Goal: Task Accomplishment & Management: Use online tool/utility

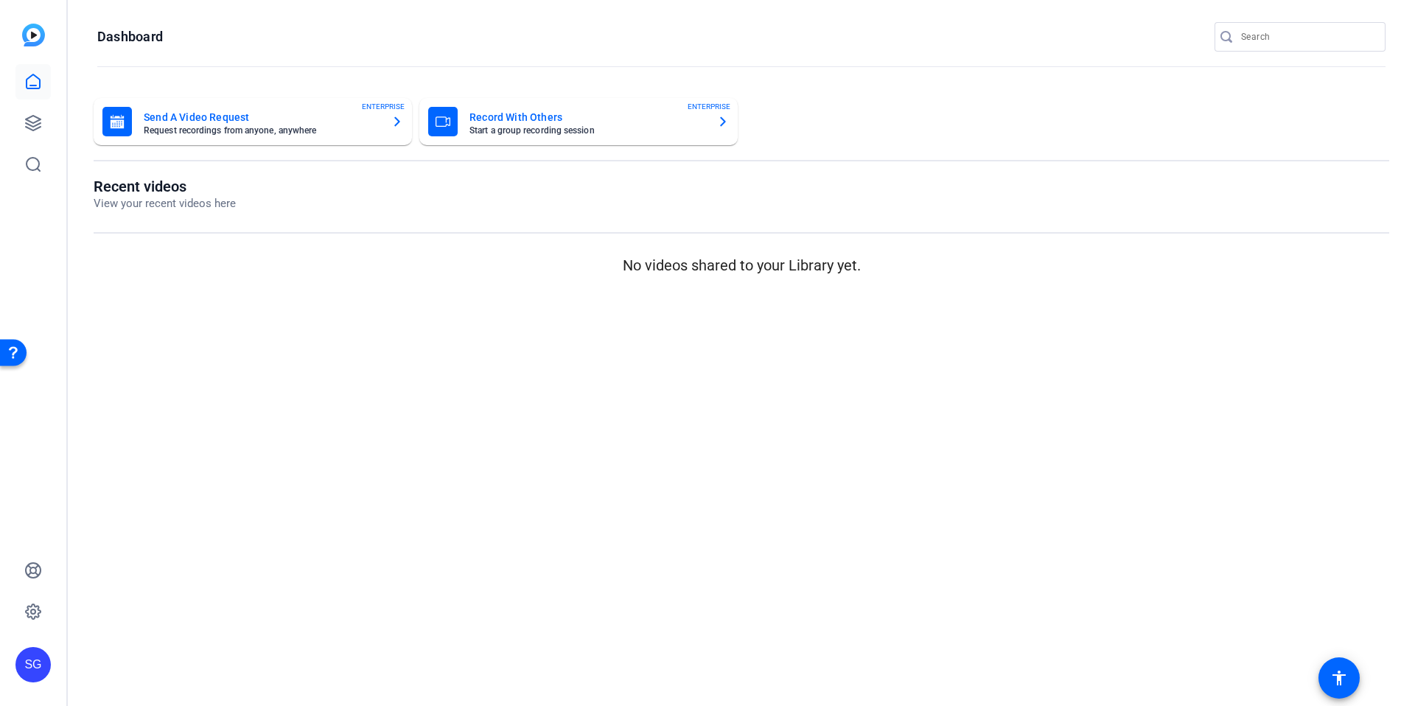
drag, startPoint x: 1082, startPoint y: 90, endPoint x: 608, endPoint y: 167, distance: 480.2
click at [1080, 91] on div "Send A Video Request Request recordings from anyone, anywhere ENTERPRISE Record…" at bounding box center [741, 189] width 1347 height 212
click at [29, 116] on icon at bounding box center [33, 123] width 18 height 18
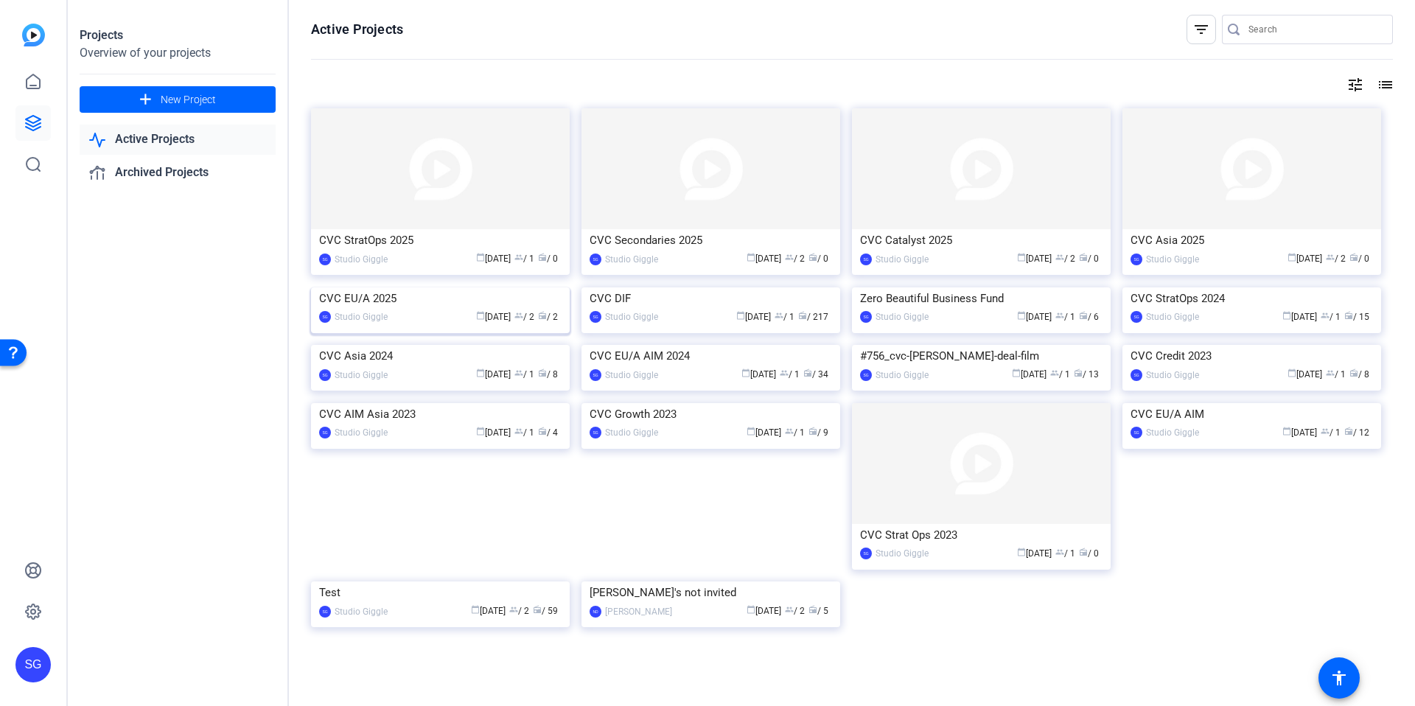
click at [480, 287] on img at bounding box center [440, 287] width 259 height 0
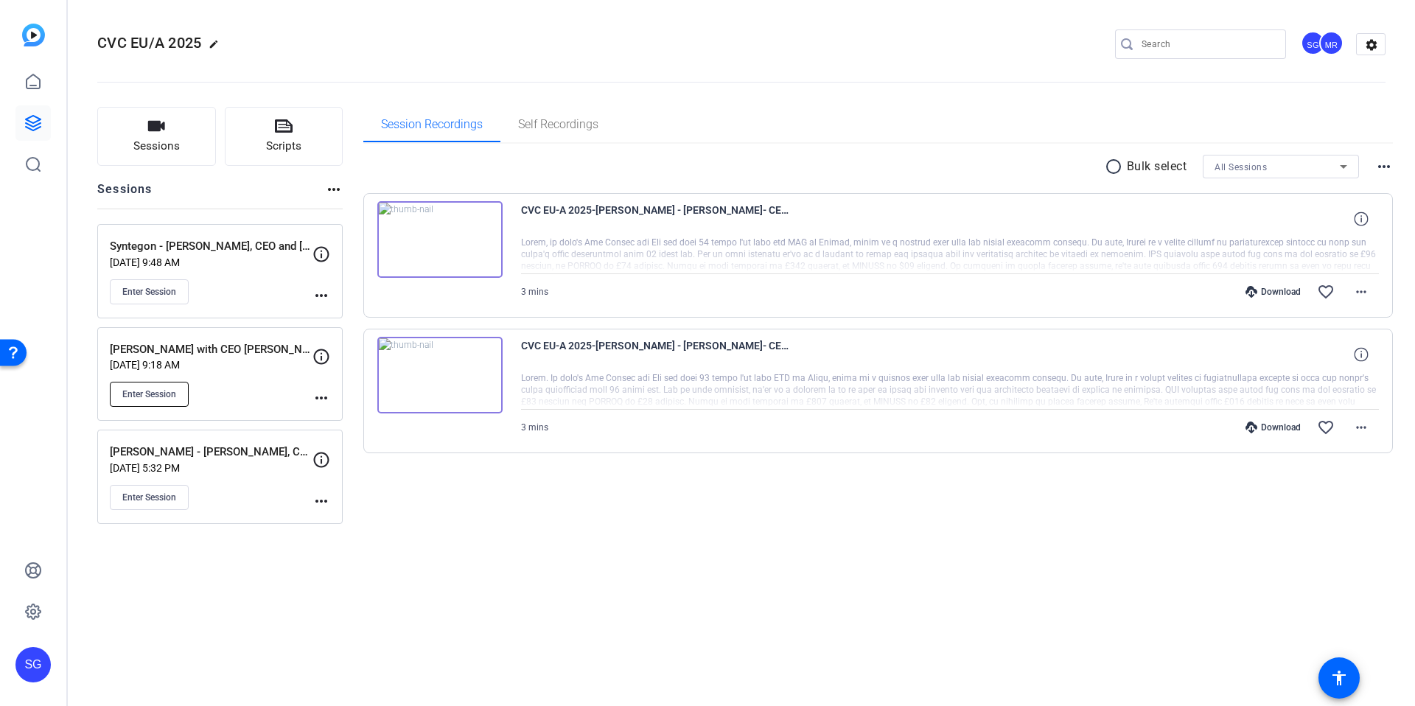
click at [164, 399] on span "Enter Session" at bounding box center [149, 394] width 54 height 12
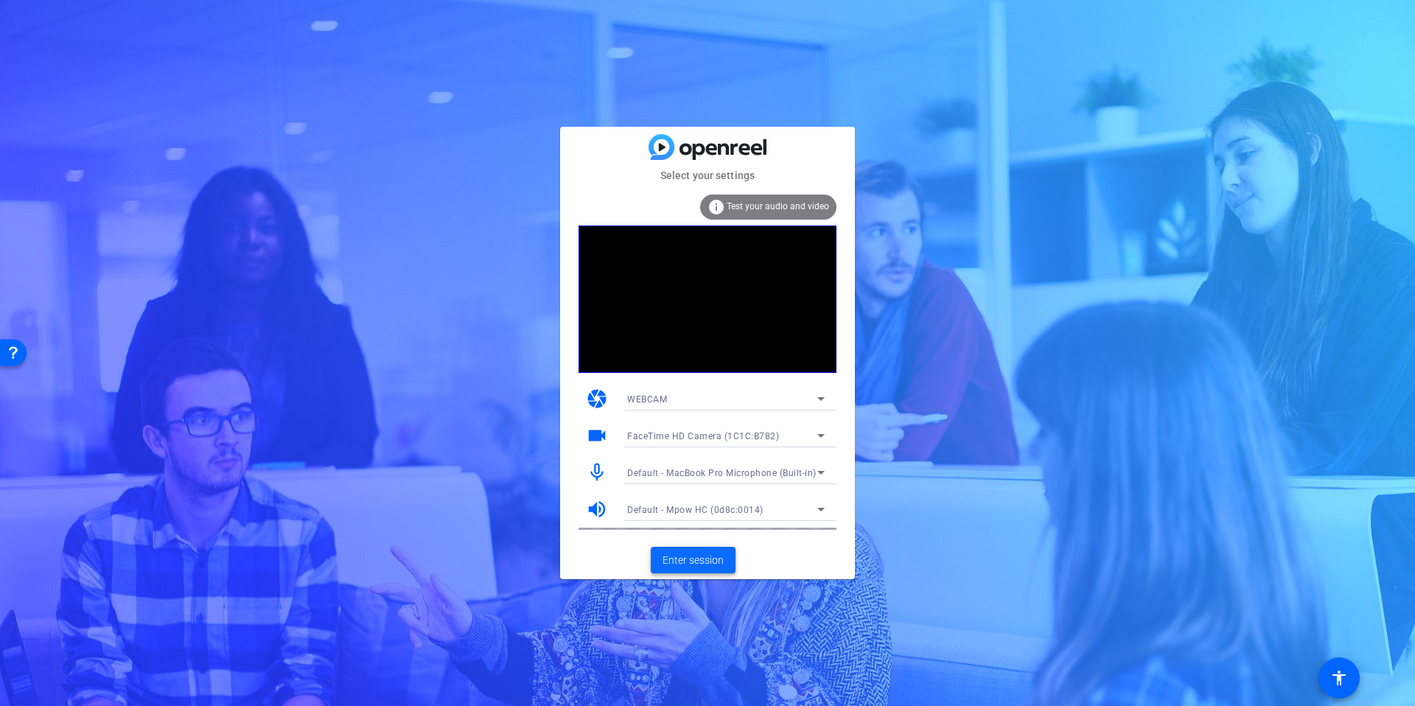
click at [701, 564] on span "Enter session" at bounding box center [693, 560] width 61 height 15
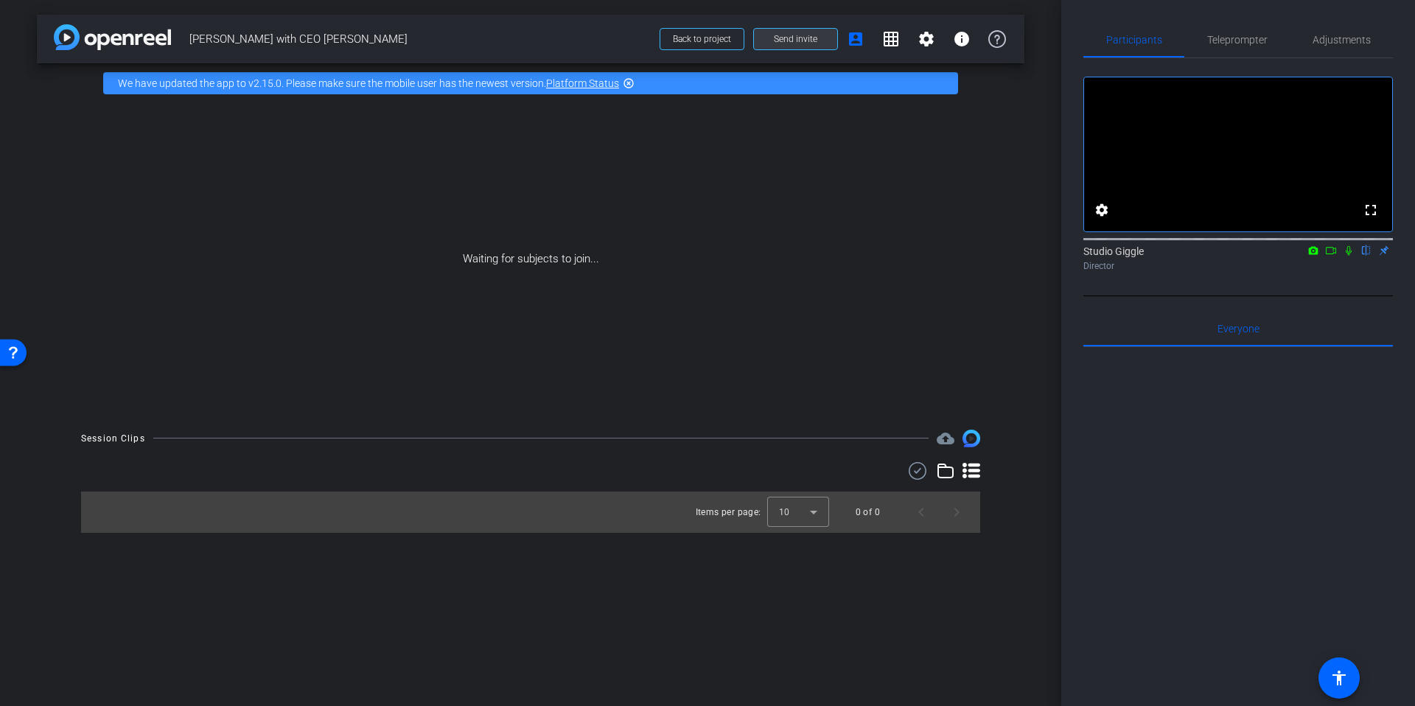
click at [799, 38] on span "Send invite" at bounding box center [795, 39] width 43 height 12
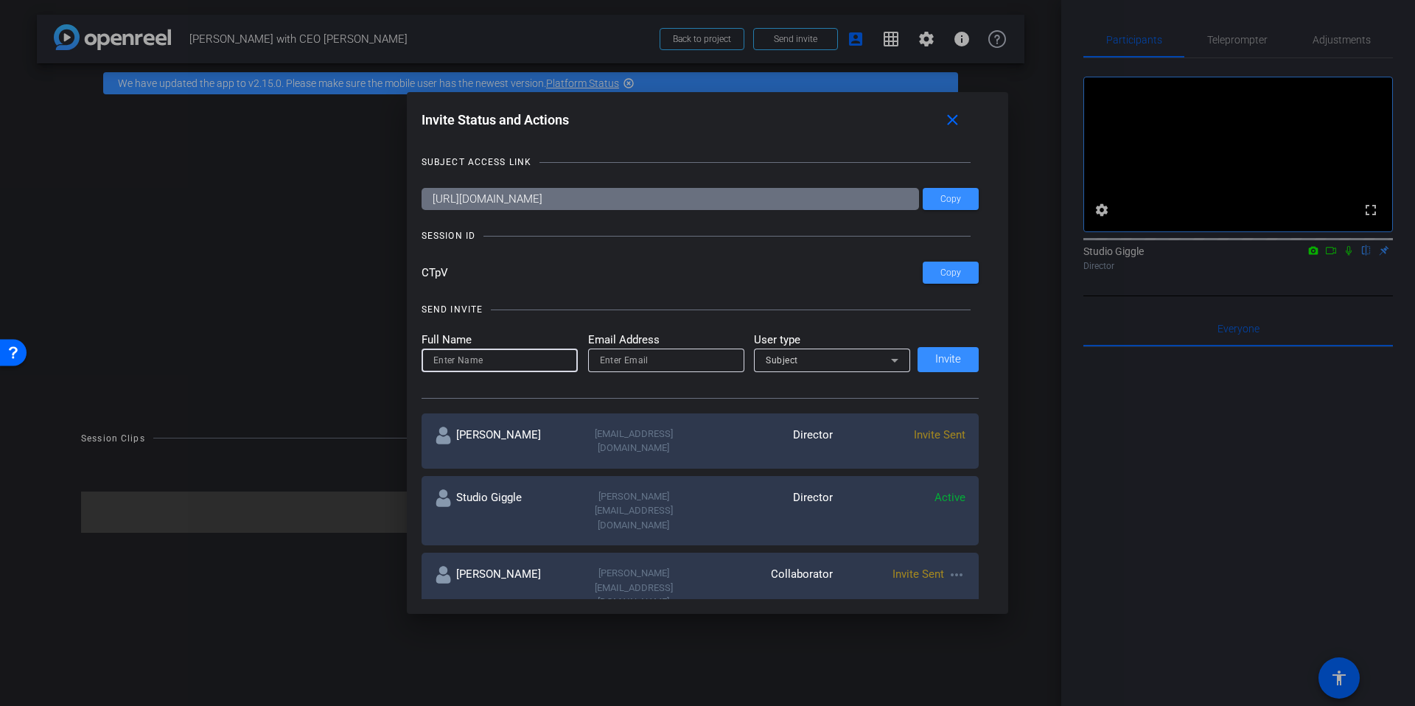
click at [467, 354] on input at bounding box center [499, 361] width 133 height 18
type input "[PERSON_NAME]"
type input "J"
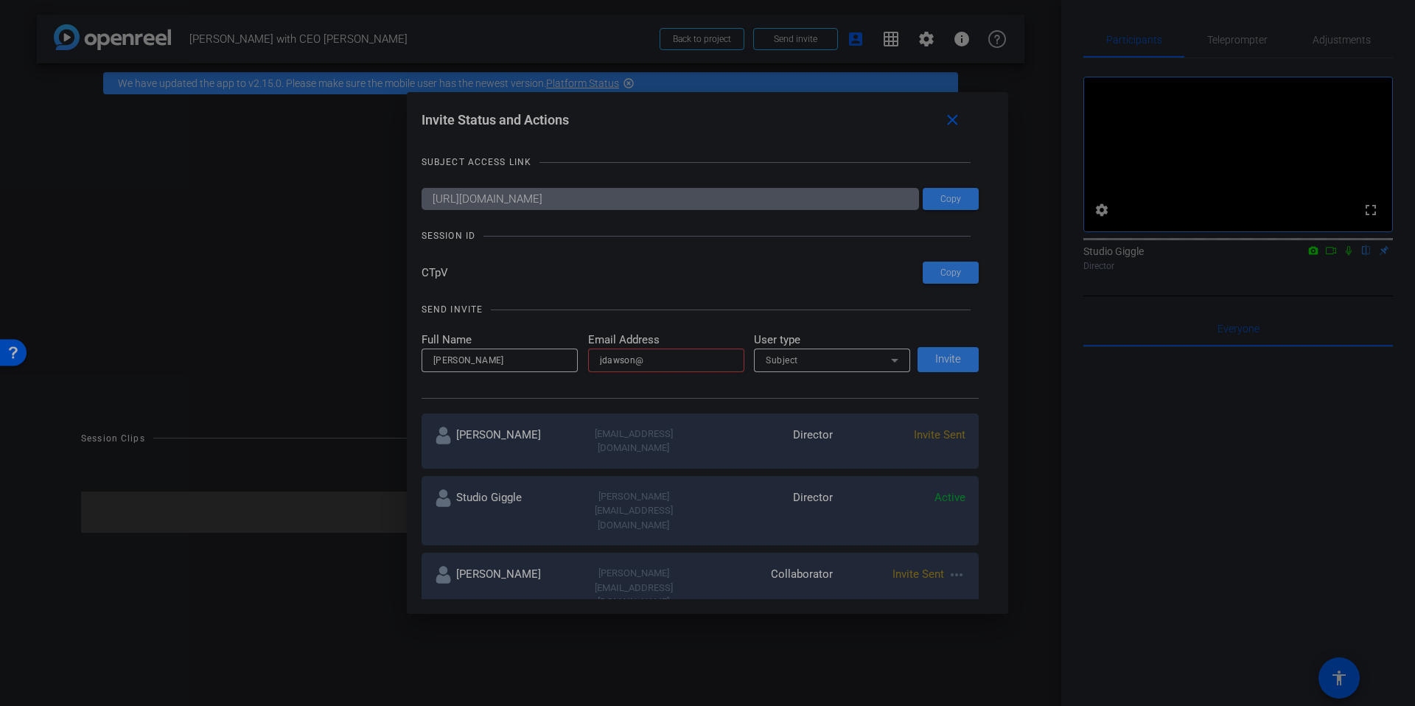
click at [727, 360] on input "jdawson@" at bounding box center [666, 361] width 133 height 18
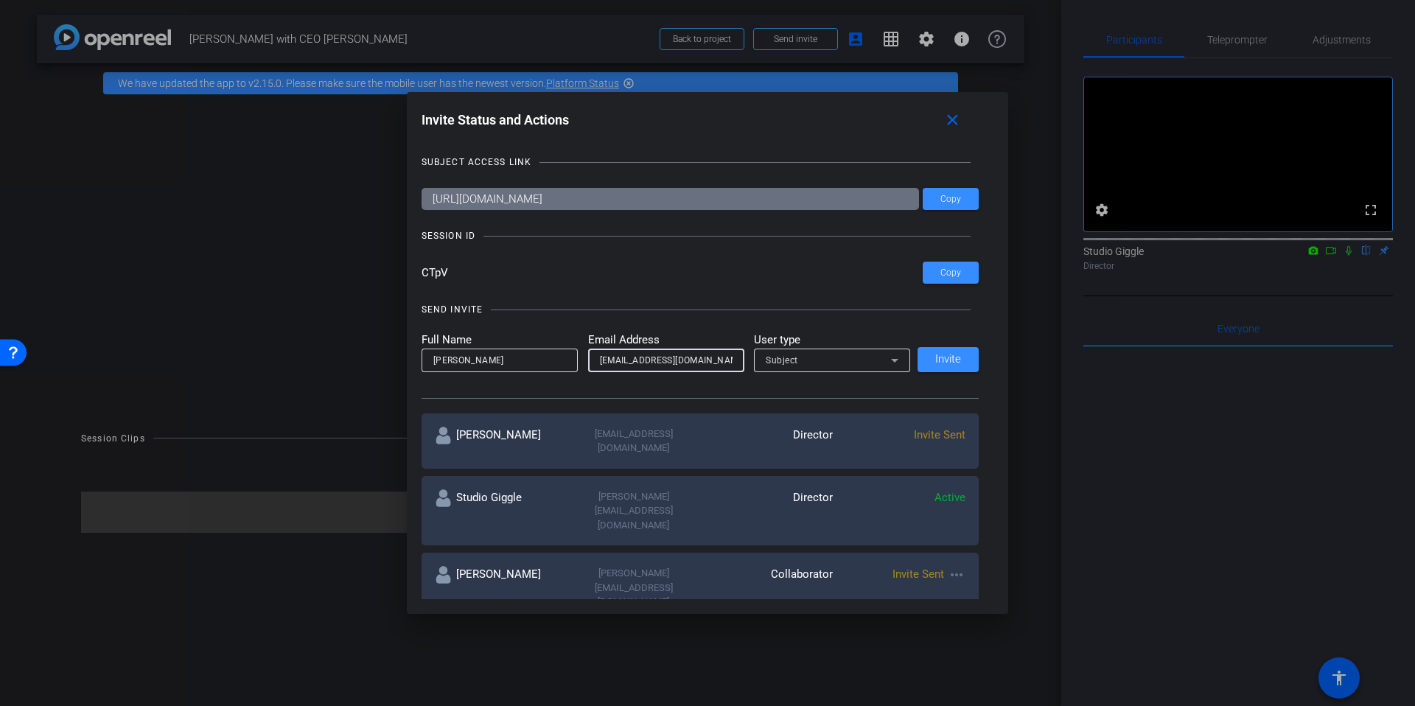
type input "[EMAIL_ADDRESS][DOMAIN_NAME]"
click at [811, 360] on div "Subject" at bounding box center [828, 360] width 125 height 18
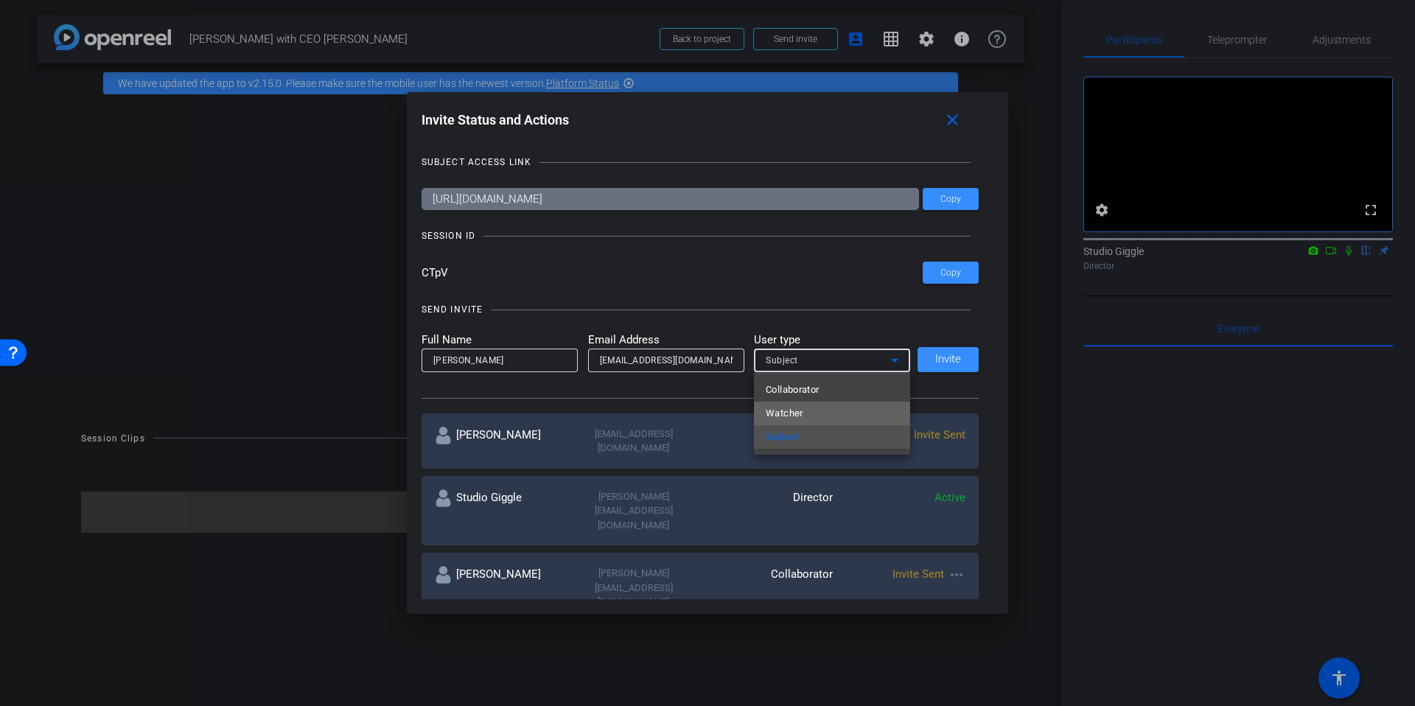
click at [816, 410] on mat-option "Watcher" at bounding box center [832, 414] width 156 height 24
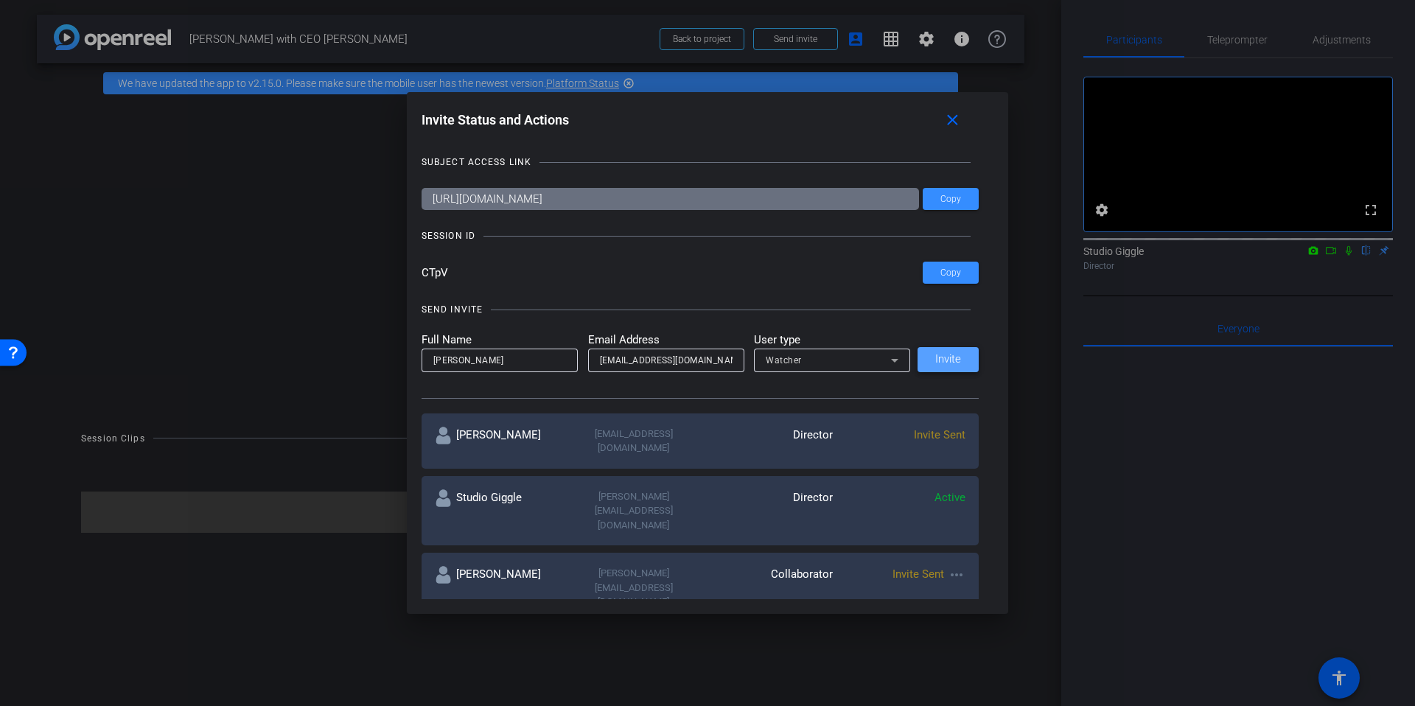
click at [965, 365] on span at bounding box center [948, 359] width 61 height 35
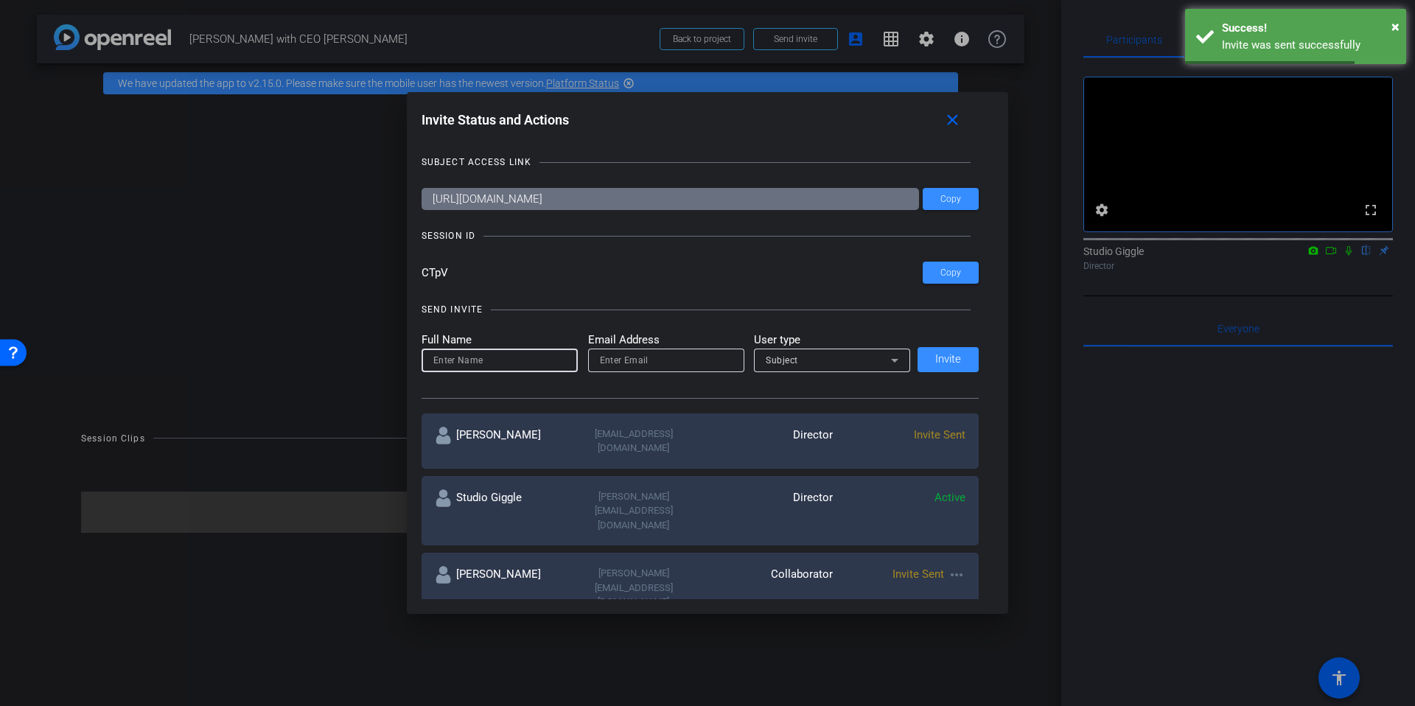
click at [537, 362] on input at bounding box center [499, 361] width 133 height 18
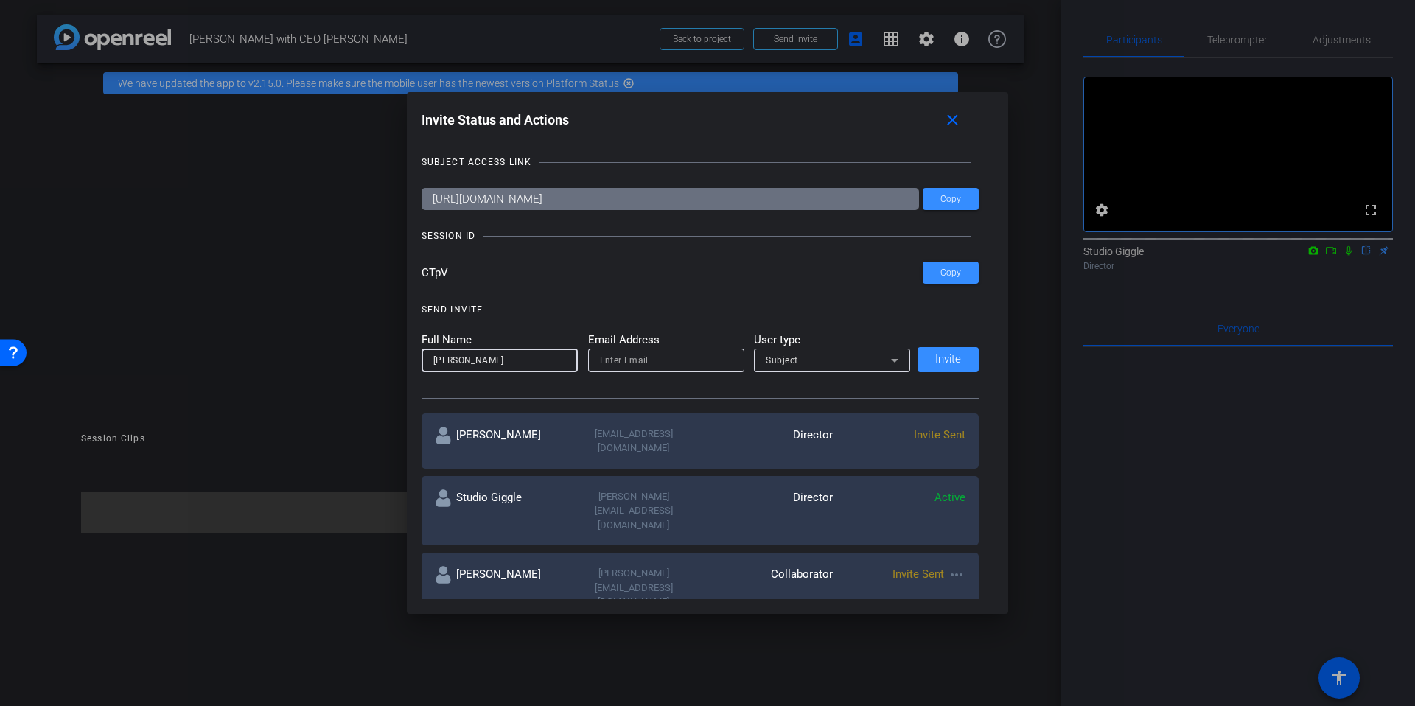
type input "[PERSON_NAME]"
click at [684, 352] on input "email" at bounding box center [666, 361] width 133 height 18
type input "[EMAIL_ADDRESS][DOMAIN_NAME]"
click at [820, 356] on div "Subject" at bounding box center [828, 360] width 125 height 18
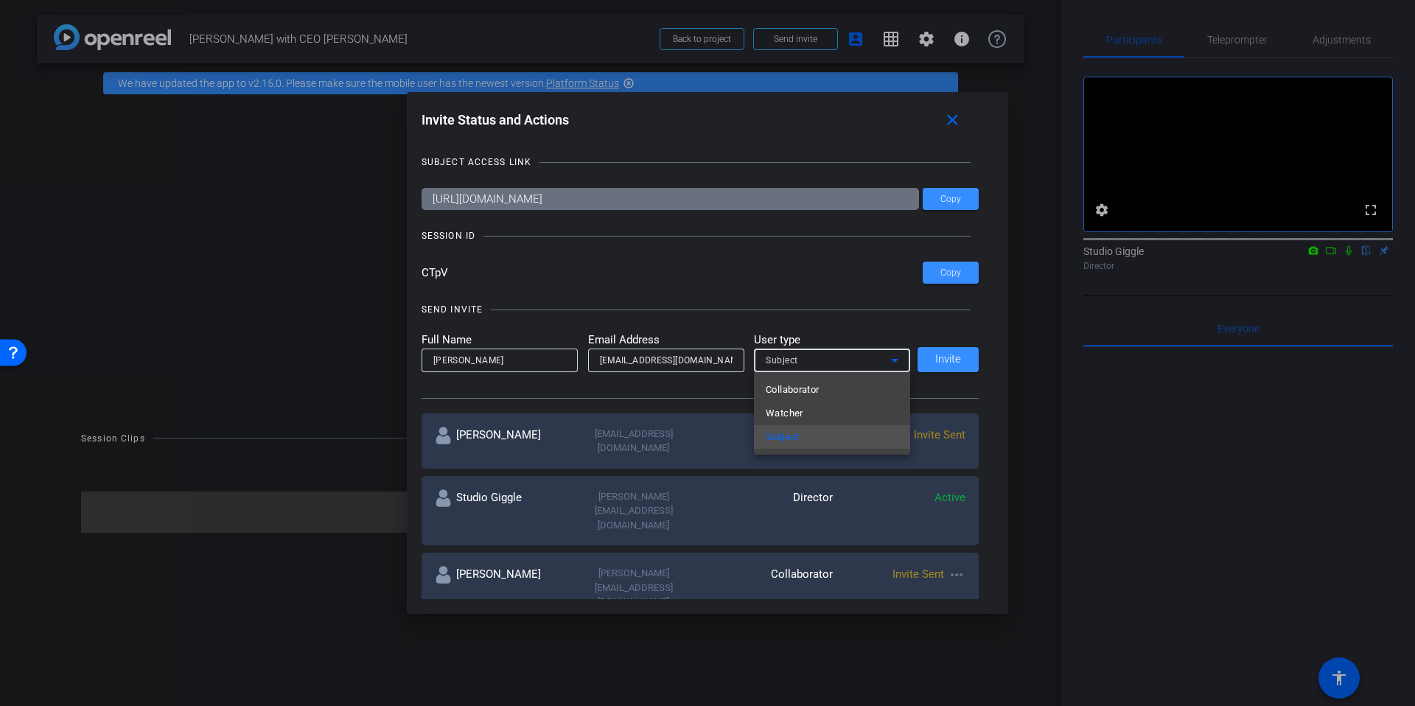
drag, startPoint x: 832, startPoint y: 393, endPoint x: 864, endPoint y: 388, distance: 32.1
click at [832, 393] on mat-option "Collaborator" at bounding box center [832, 390] width 156 height 24
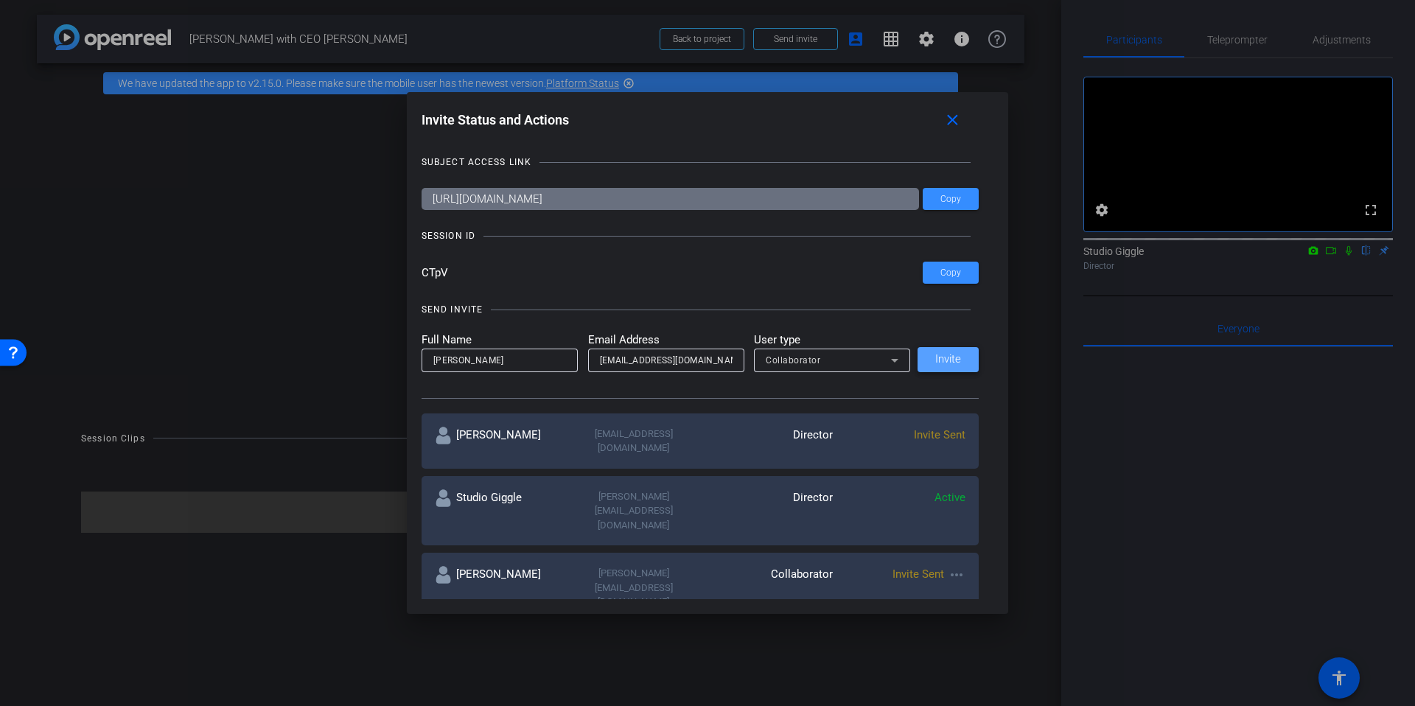
click at [977, 365] on span at bounding box center [948, 359] width 61 height 35
drag, startPoint x: 949, startPoint y: 123, endPoint x: 945, endPoint y: 108, distance: 15.9
click at [949, 122] on mat-icon "close" at bounding box center [952, 120] width 18 height 18
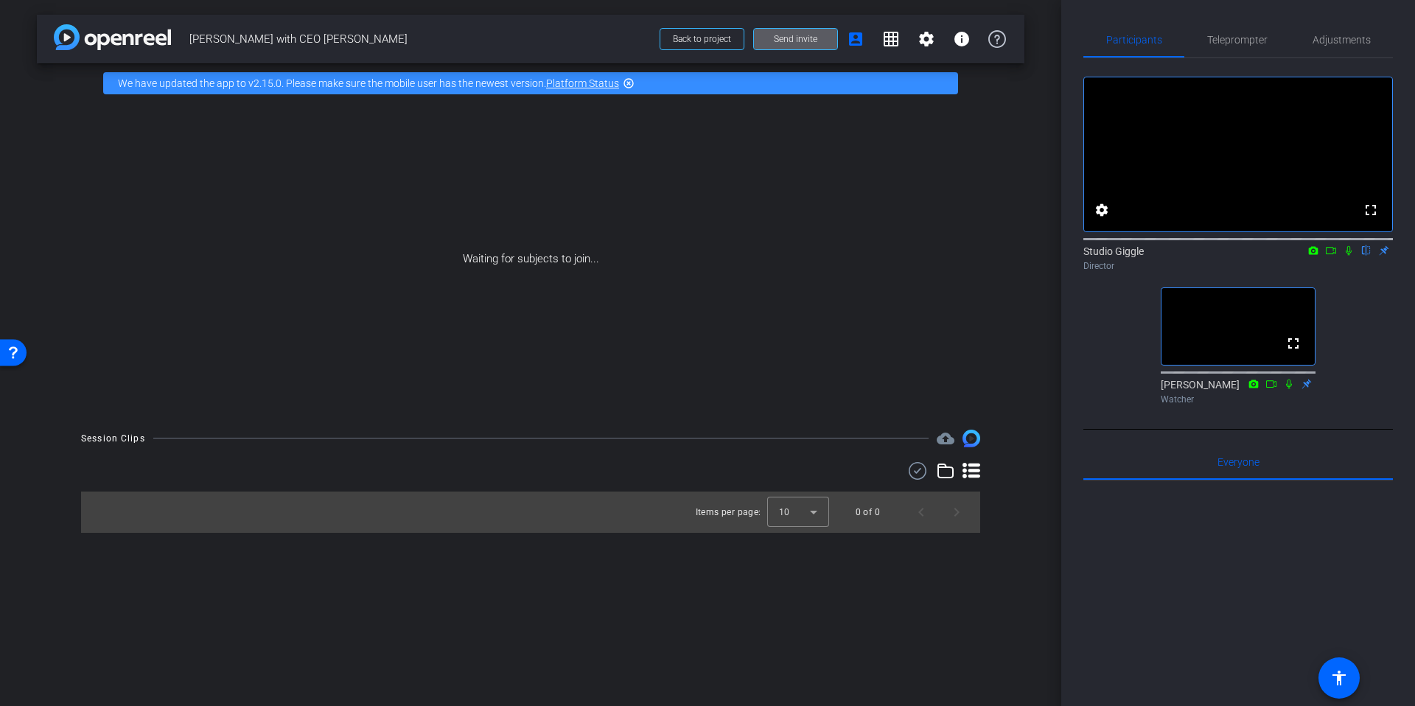
click at [861, 7] on div "arrow_back [PERSON_NAME] with CEO [PERSON_NAME] Back to project Send invite acc…" at bounding box center [530, 353] width 1061 height 706
click at [926, 38] on mat-icon "settings" at bounding box center [927, 39] width 18 height 18
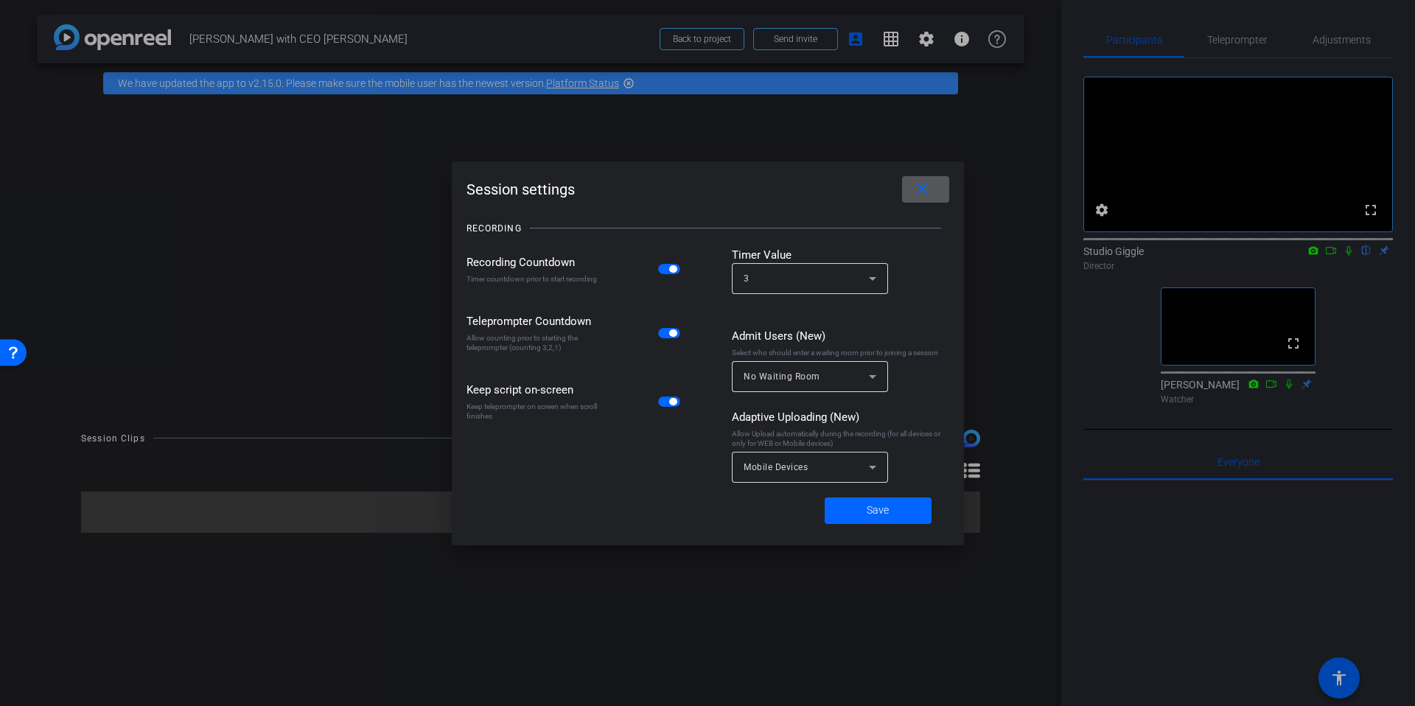
click at [932, 200] on span at bounding box center [925, 189] width 47 height 35
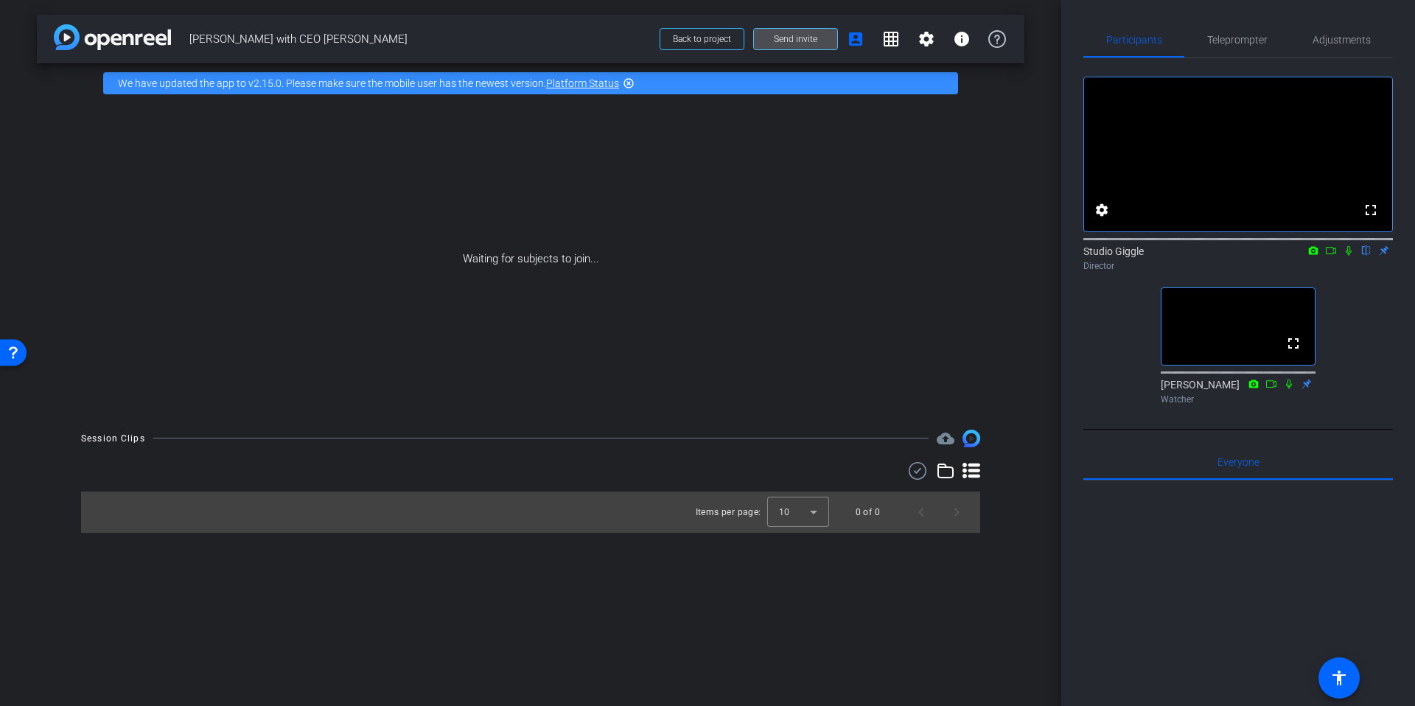
click at [789, 36] on span "Send invite" at bounding box center [795, 39] width 43 height 12
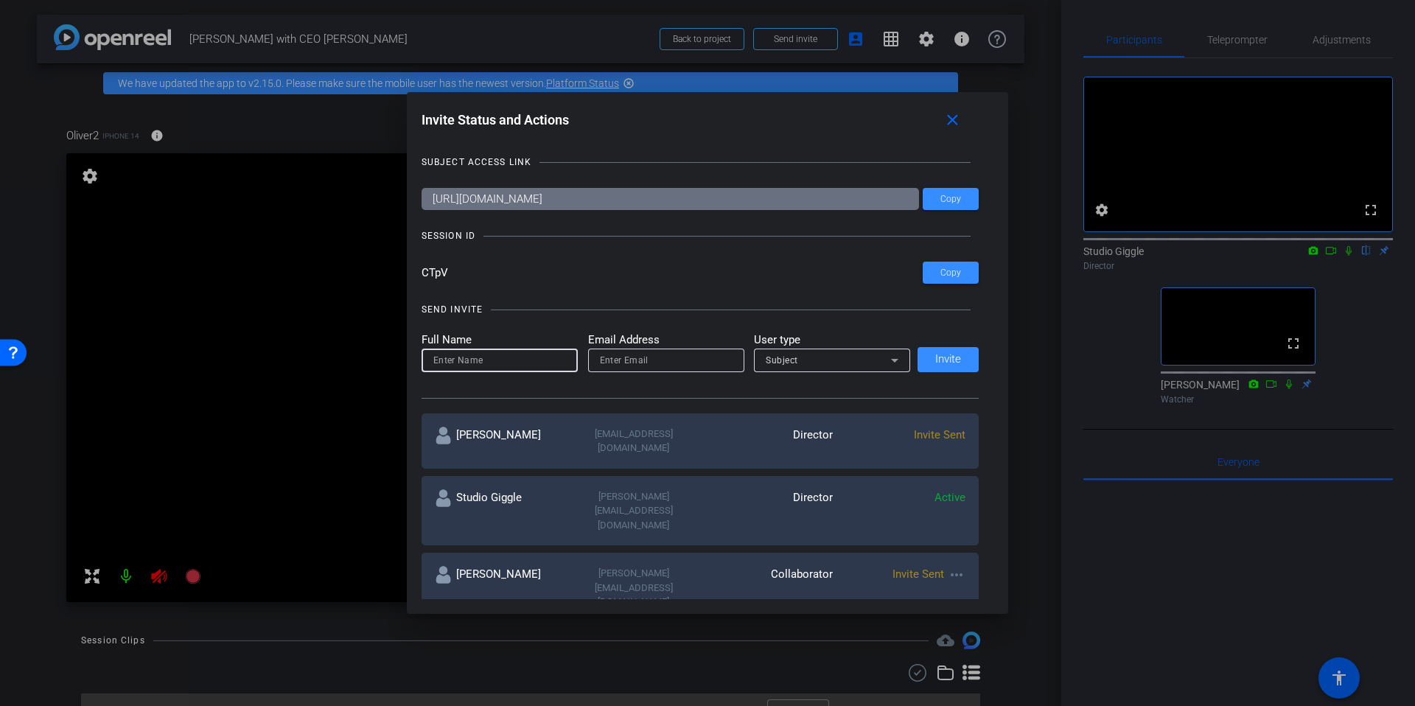
click at [525, 363] on input at bounding box center [499, 361] width 133 height 18
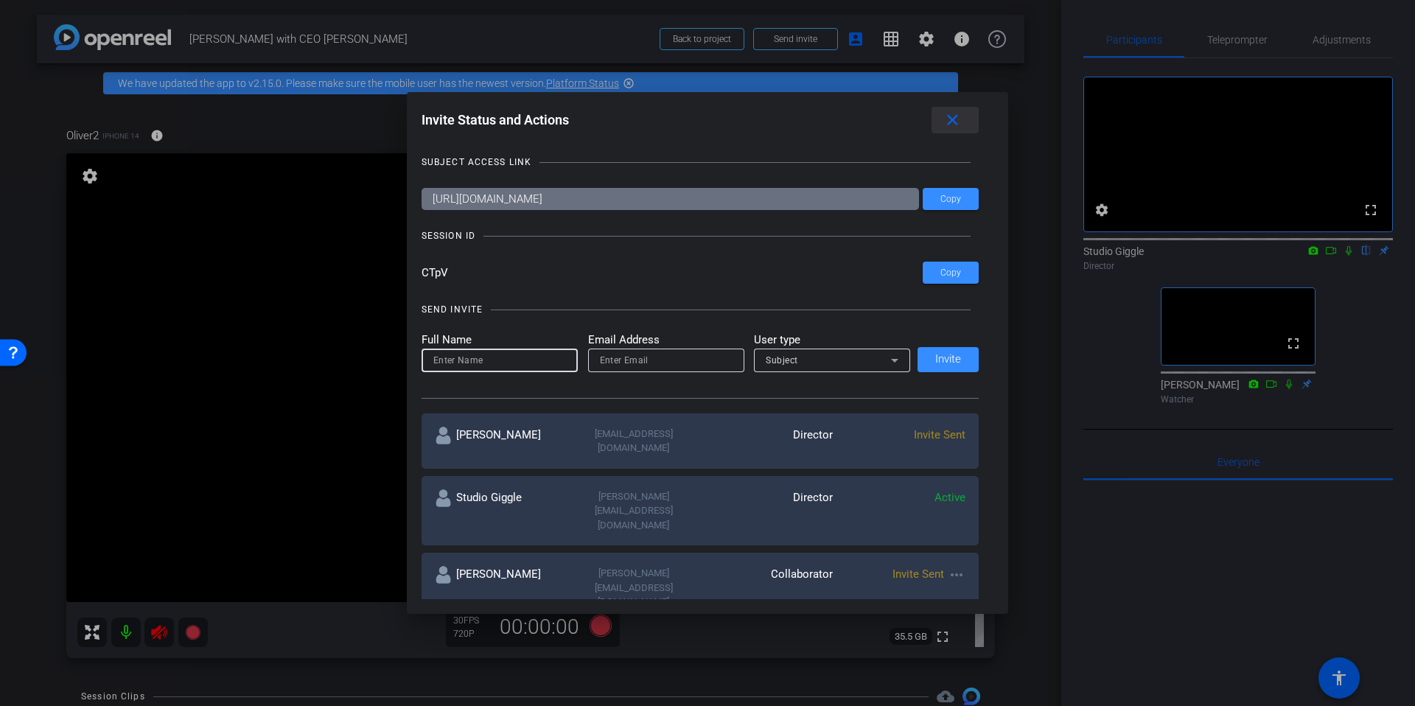
click at [958, 122] on mat-icon "close" at bounding box center [952, 120] width 18 height 18
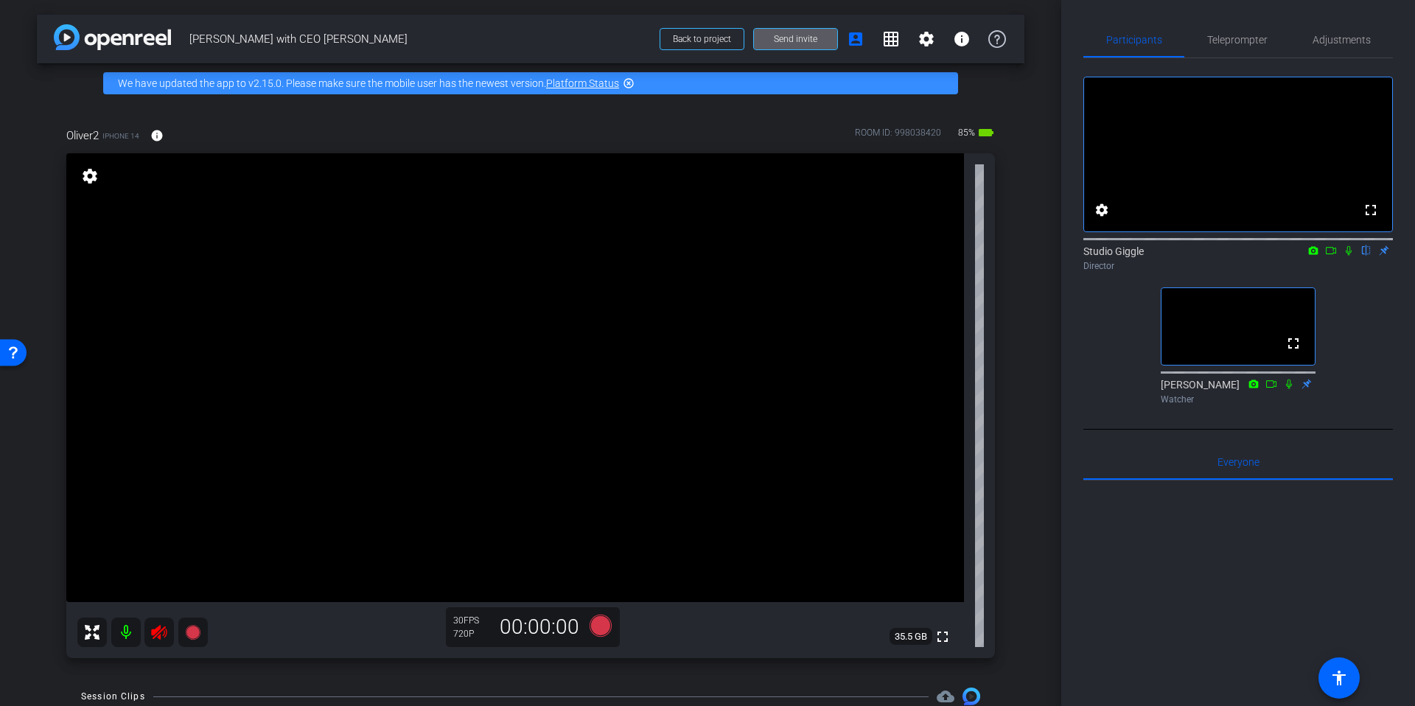
click at [151, 624] on icon at bounding box center [159, 633] width 18 height 18
click at [814, 43] on span "Send invite" at bounding box center [795, 39] width 43 height 12
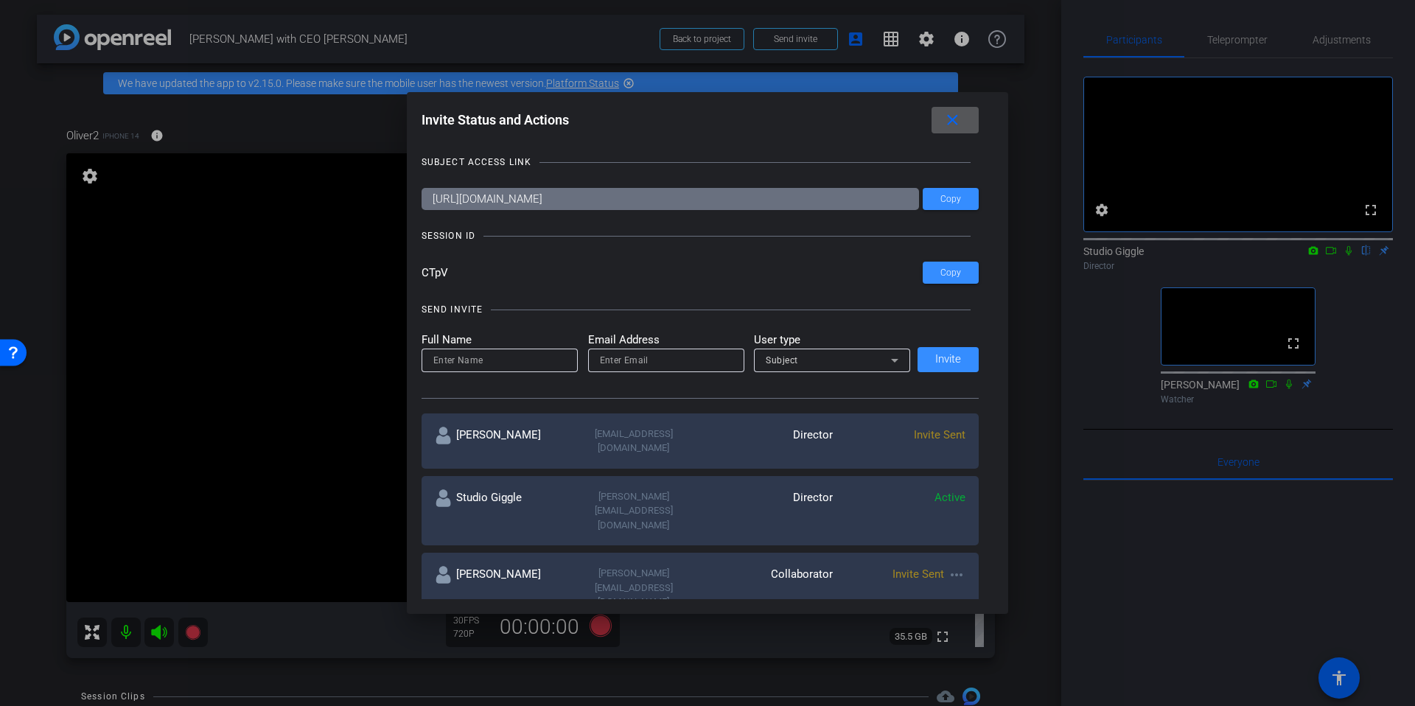
click at [510, 355] on input at bounding box center [499, 361] width 133 height 18
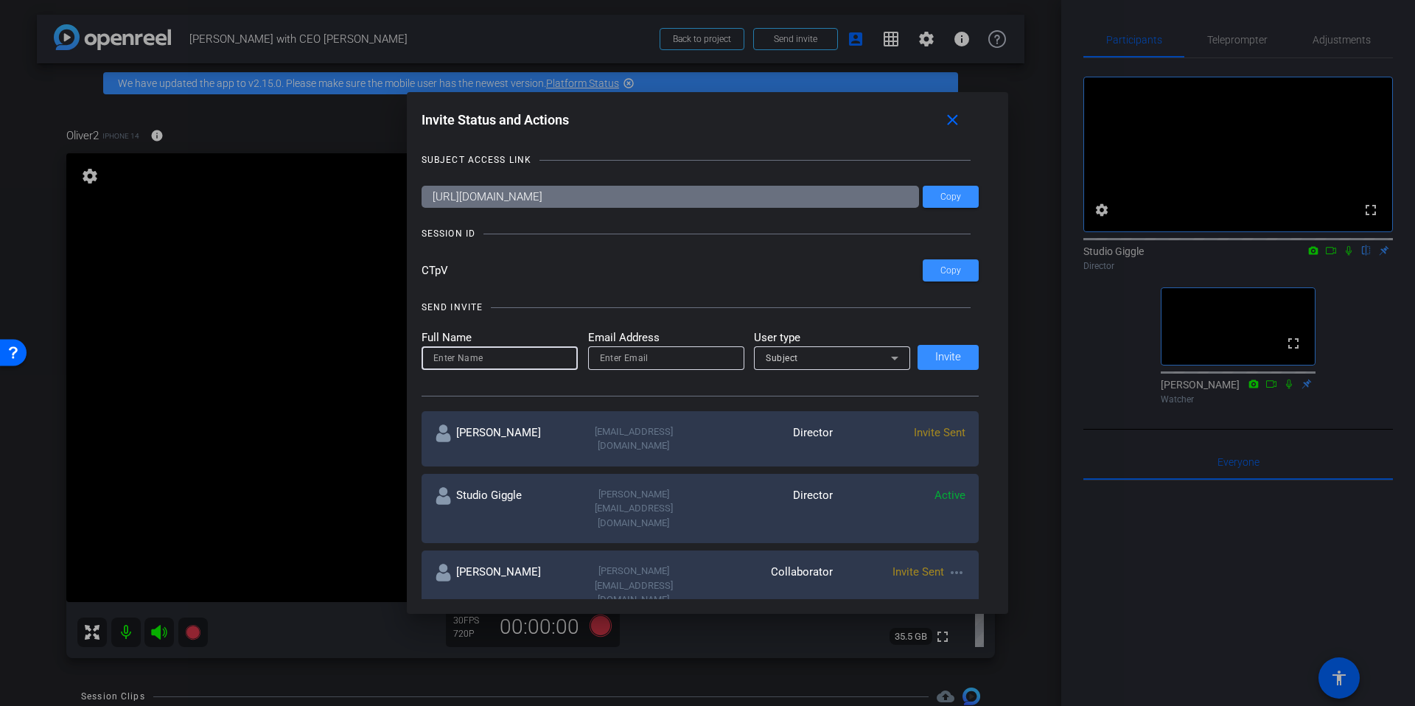
click at [493, 356] on input at bounding box center [499, 358] width 133 height 18
click at [493, 357] on input at bounding box center [499, 358] width 133 height 18
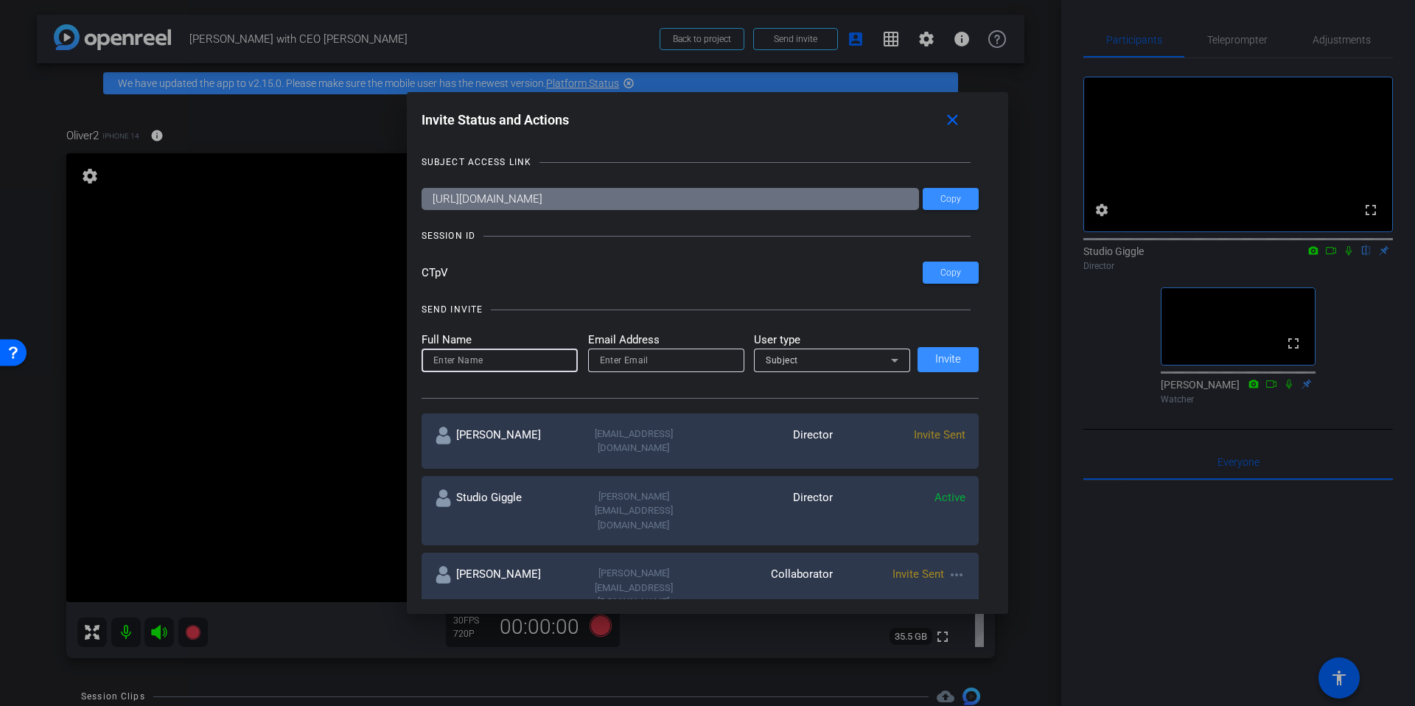
type input "M"
type input "[PERSON_NAME]"
click at [619, 355] on input "email" at bounding box center [666, 361] width 133 height 18
type input "luke.[PERSON_NAME]"
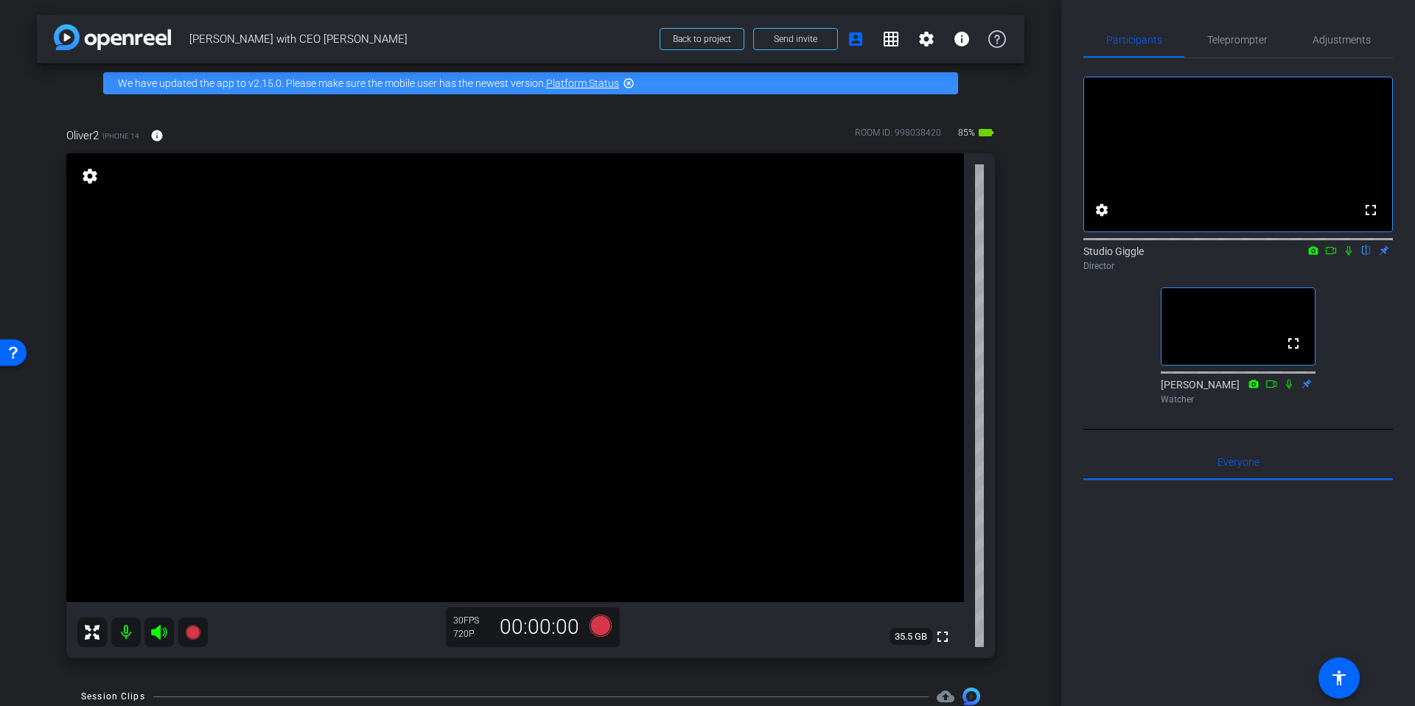
click at [693, 361] on video at bounding box center [515, 377] width 898 height 449
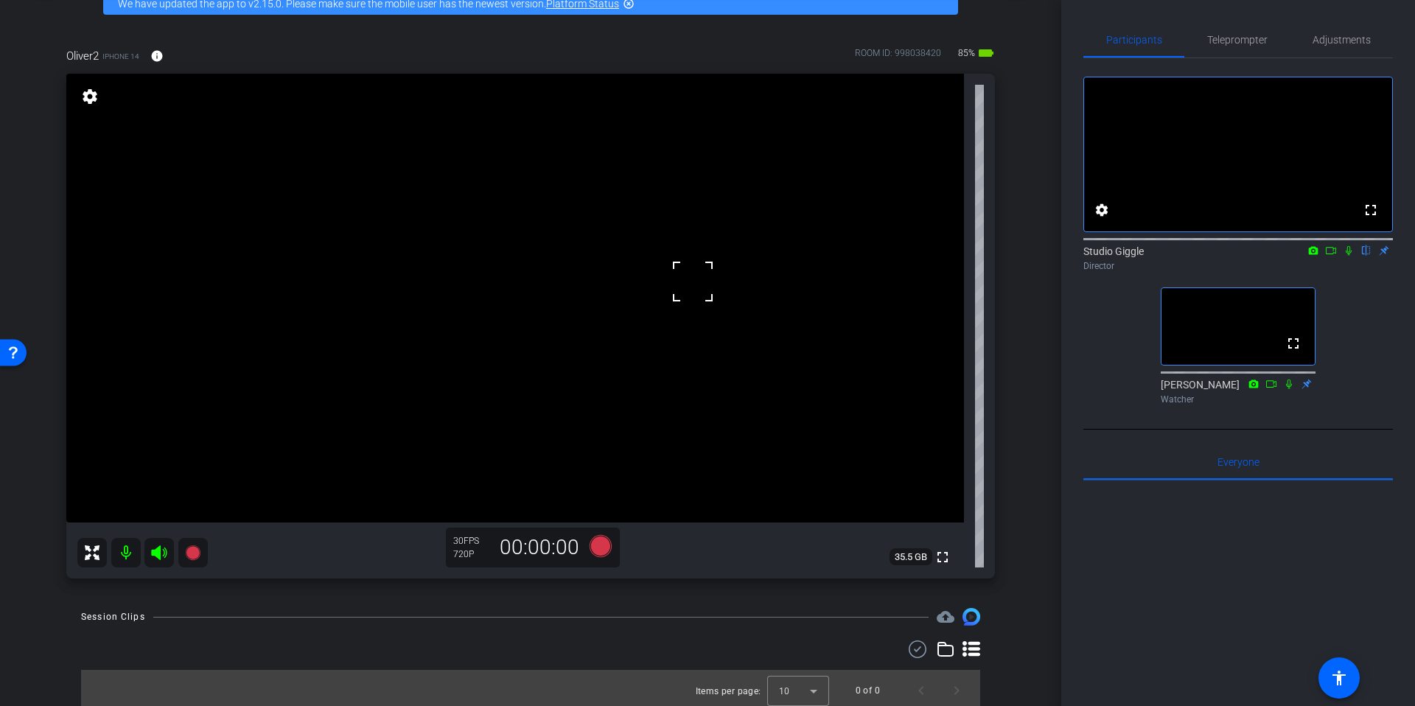
scroll to position [85, 0]
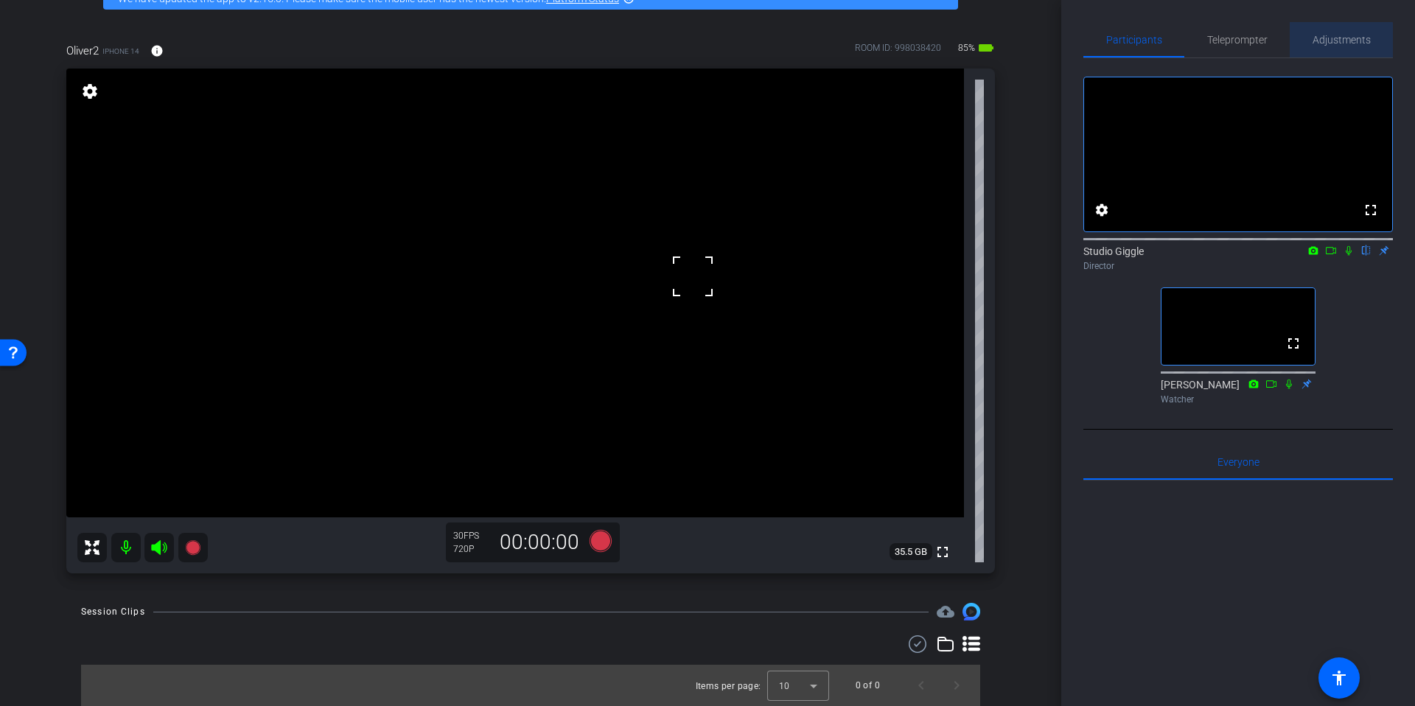
click at [1321, 41] on span "Adjustments" at bounding box center [1342, 40] width 58 height 10
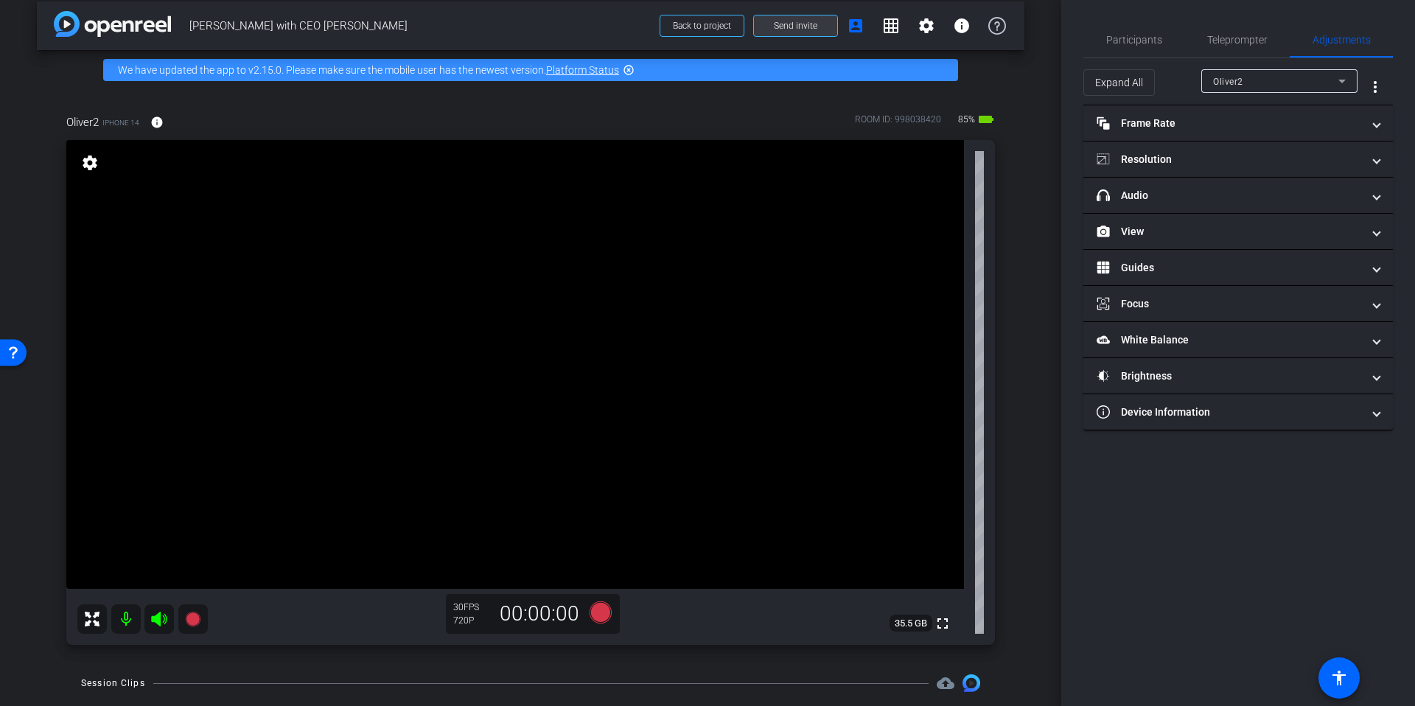
scroll to position [12, 0]
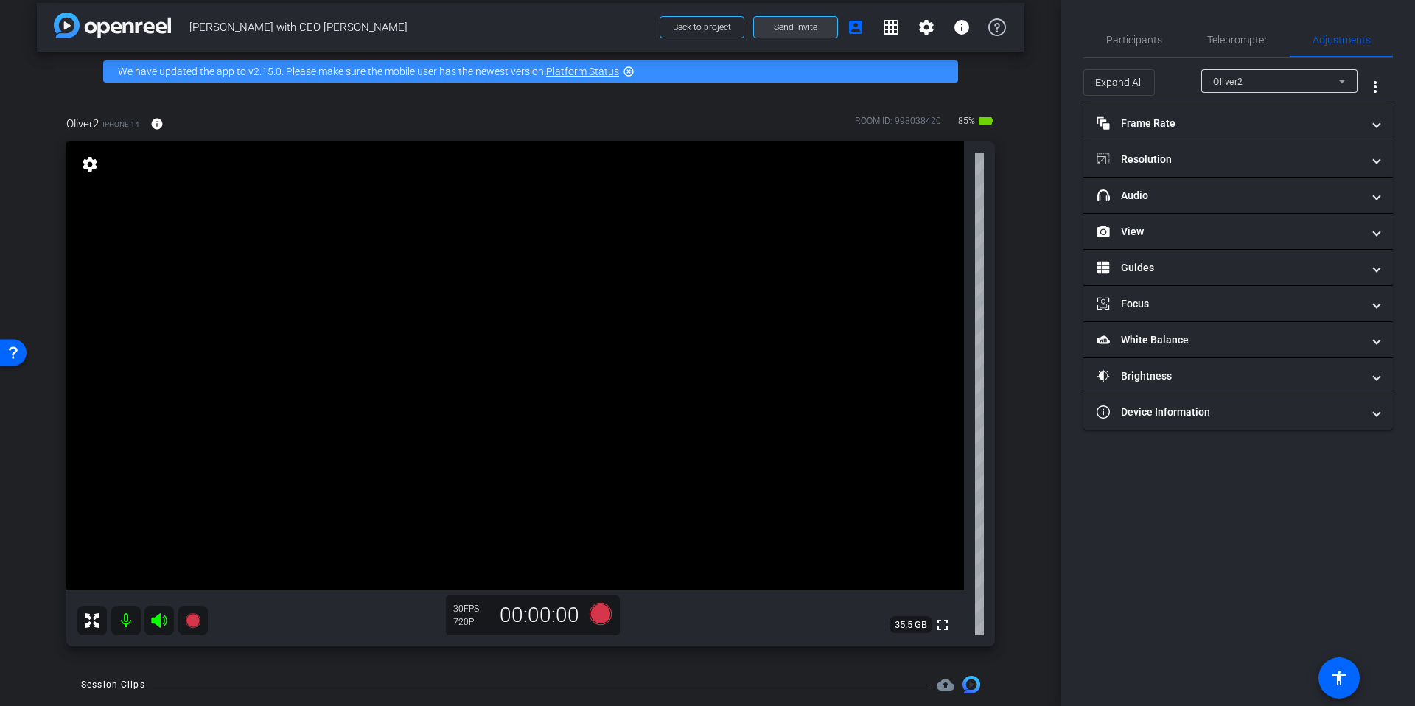
click at [796, 32] on span "Send invite" at bounding box center [795, 27] width 43 height 12
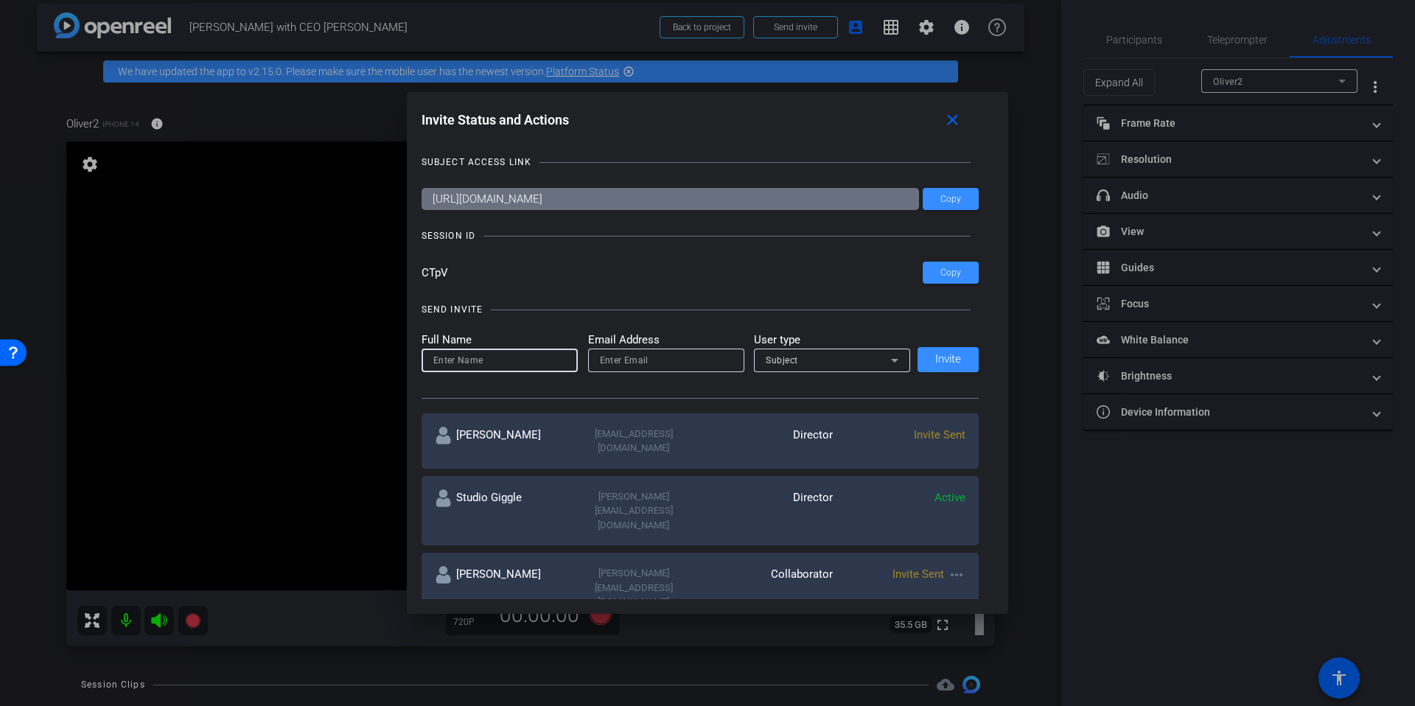
click at [508, 367] on input at bounding box center [499, 361] width 133 height 18
type input "[PERSON_NAME]"
click at [713, 360] on input "email" at bounding box center [666, 361] width 133 height 18
click at [632, 361] on input "[EMAIL_ADDRESS][PERSON_NAME][DOMAIN_NAME]" at bounding box center [666, 361] width 133 height 18
drag, startPoint x: 683, startPoint y: 364, endPoint x: 845, endPoint y: 356, distance: 161.6
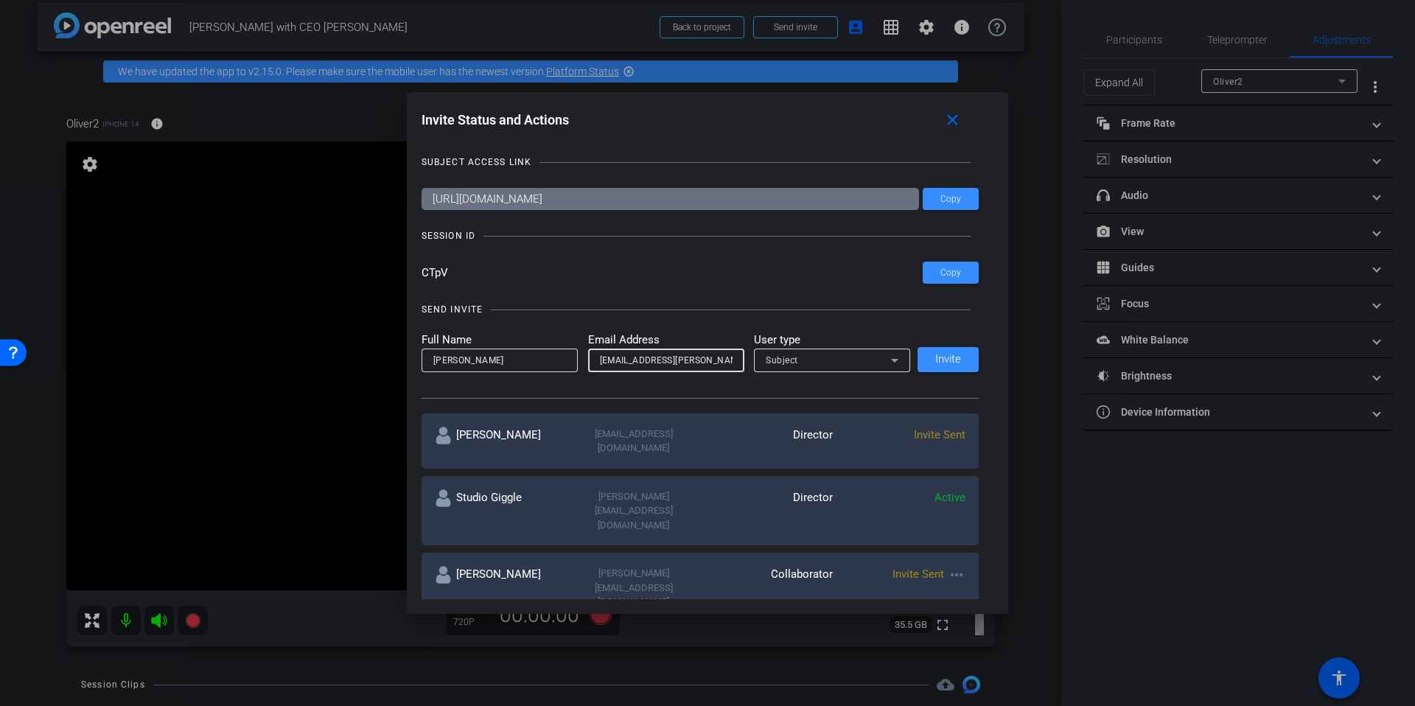
click at [845, 355] on form "Full Name [PERSON_NAME] Email Address [PERSON_NAME][EMAIL_ADDRESS][PERSON_NAME]…" at bounding box center [666, 352] width 489 height 41
type input "[EMAIL_ADDRESS][PERSON_NAME][DOMAIN_NAME]"
click at [825, 364] on div "Subject" at bounding box center [828, 360] width 125 height 18
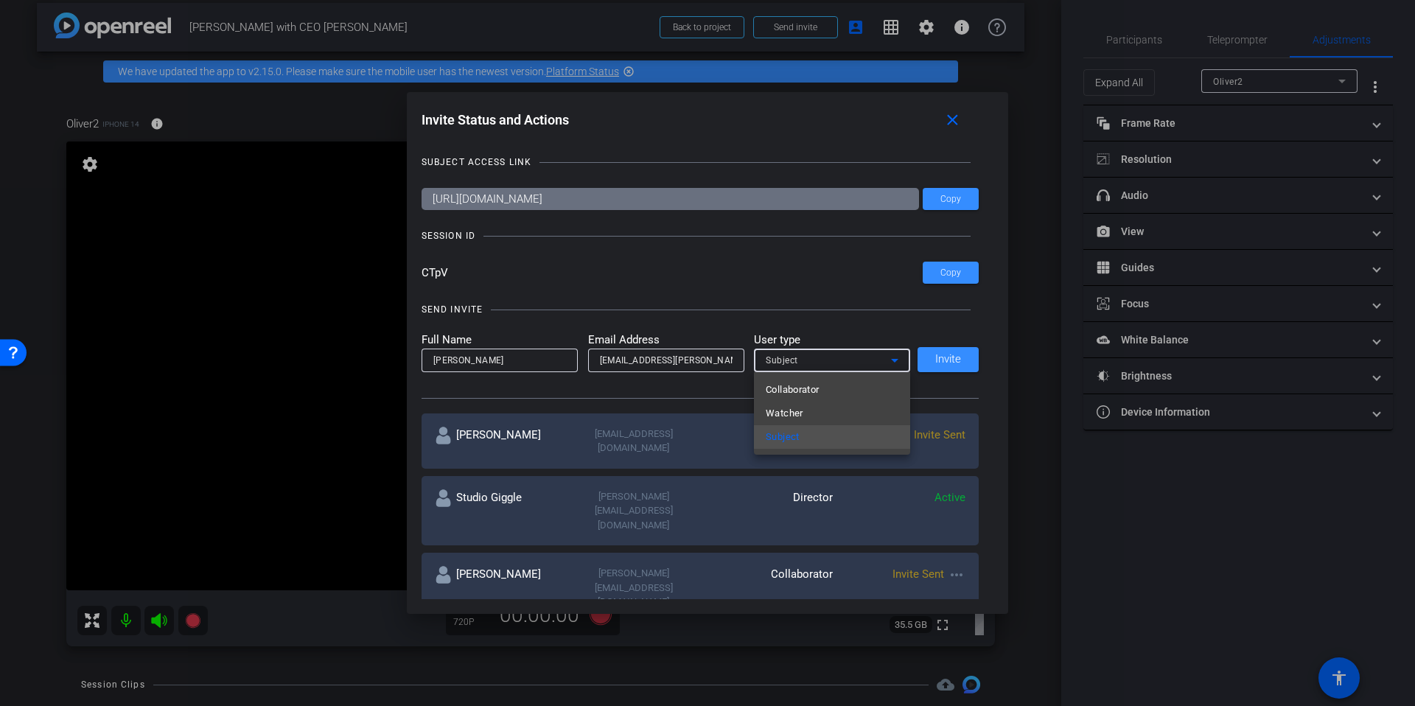
click at [823, 388] on mat-option "Collaborator" at bounding box center [832, 390] width 156 height 24
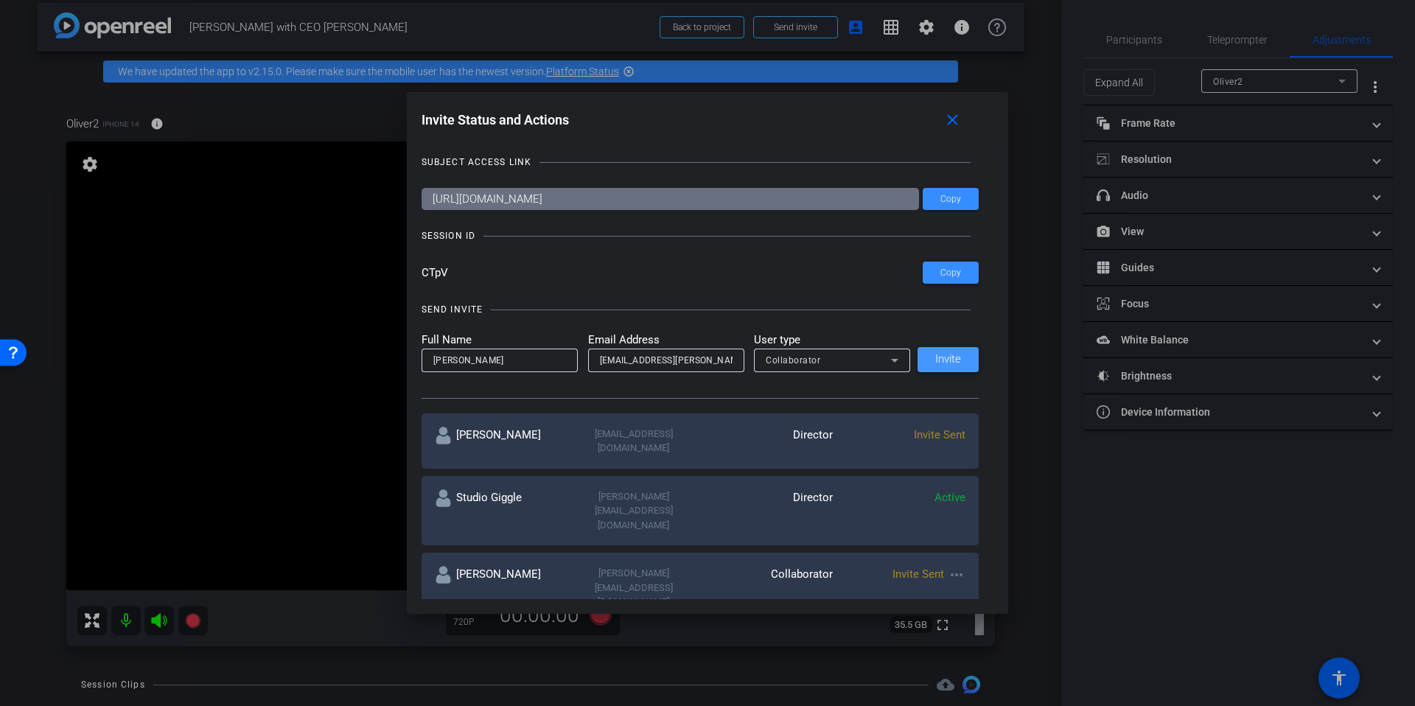
click at [919, 339] on div "Full Name [PERSON_NAME] Email Address [PERSON_NAME][EMAIL_ADDRESS][PERSON_NAME]…" at bounding box center [701, 352] width 558 height 41
click at [939, 355] on span "Invite" at bounding box center [948, 359] width 26 height 11
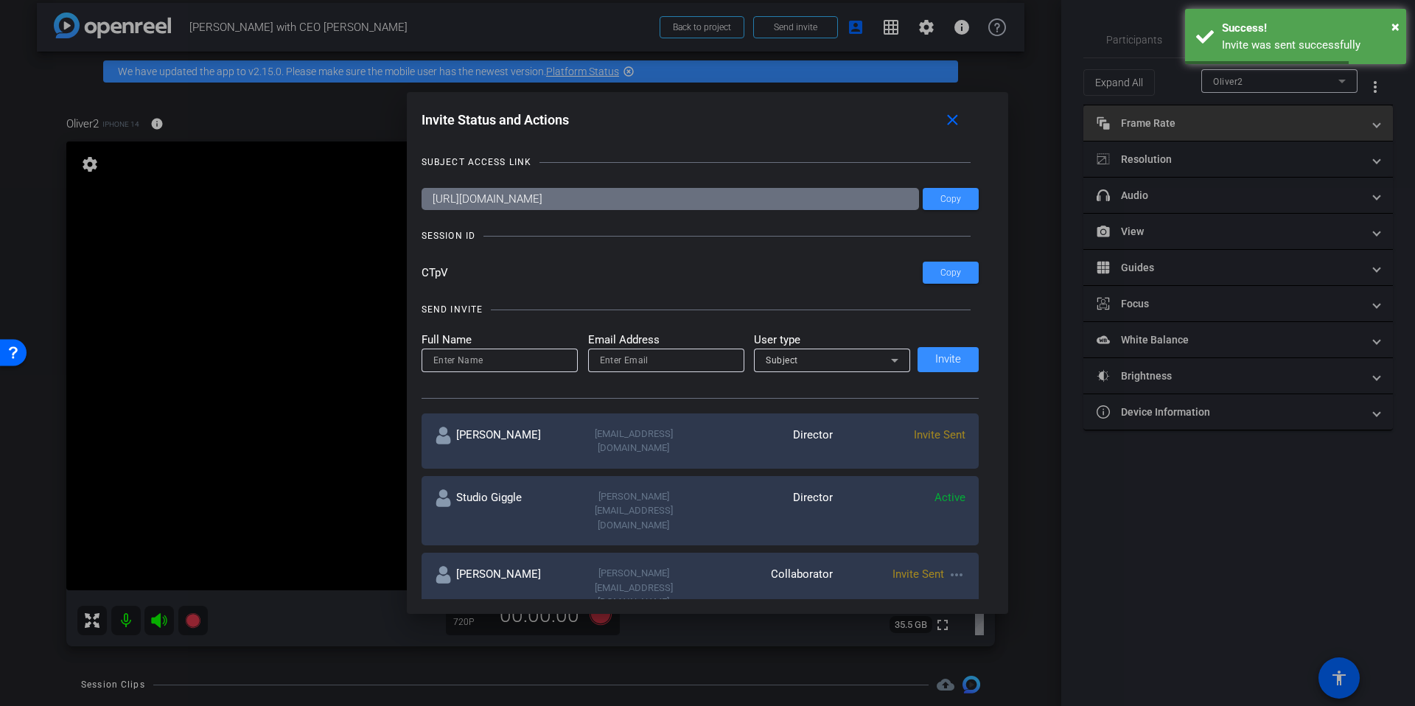
drag, startPoint x: 951, startPoint y: 126, endPoint x: 1208, endPoint y: 120, distance: 256.5
click at [951, 126] on mat-icon "close" at bounding box center [952, 120] width 18 height 18
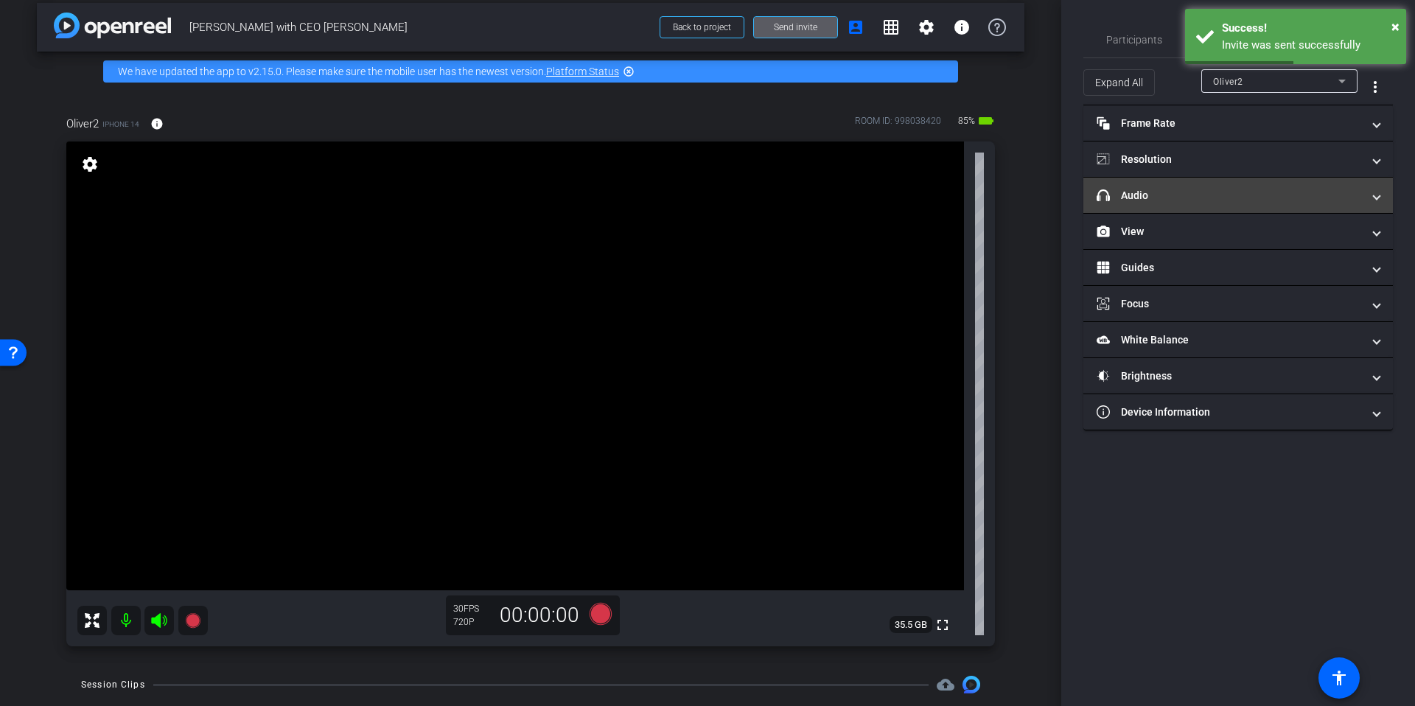
click at [1220, 192] on mat-panel-title "headphone icon Audio" at bounding box center [1229, 195] width 265 height 15
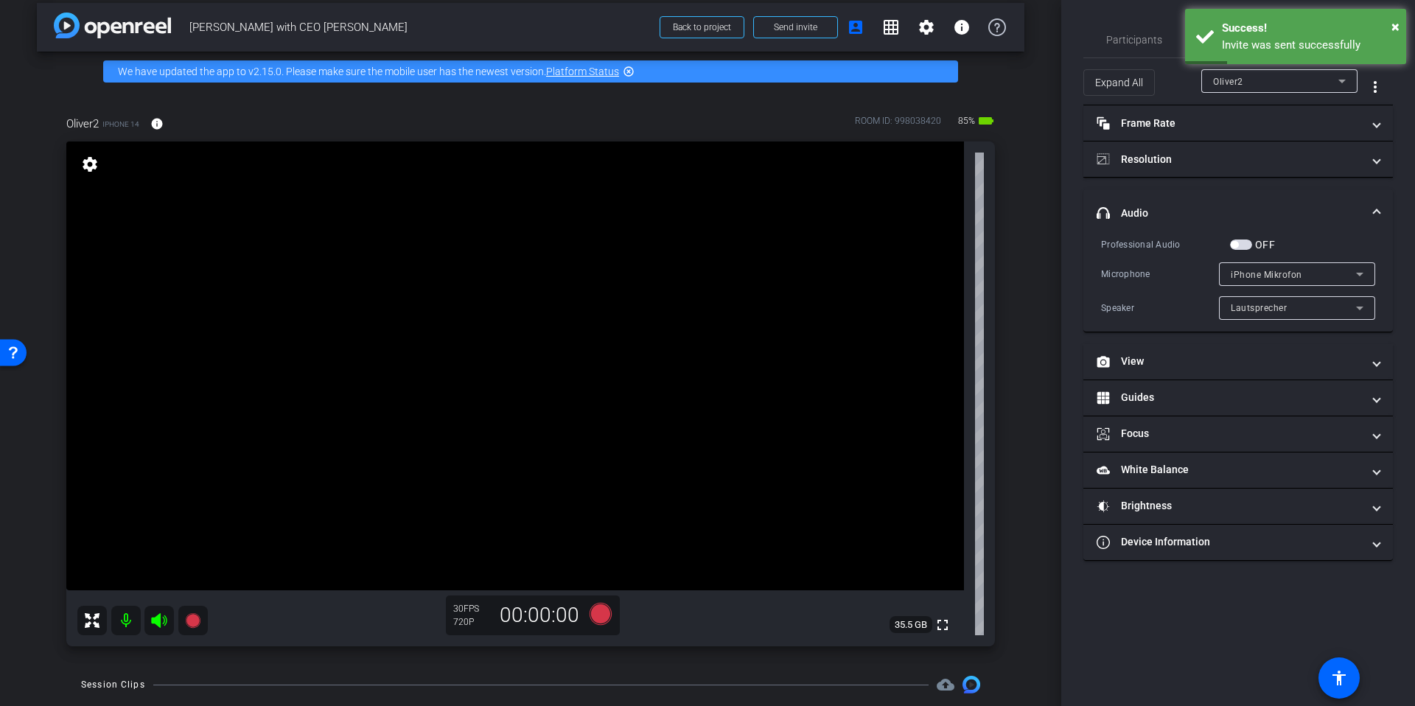
click at [1314, 276] on div "iPhone Mikrofon" at bounding box center [1293, 274] width 125 height 18
drag, startPoint x: 1321, startPoint y: 275, endPoint x: 1248, endPoint y: 212, distance: 97.2
click at [1321, 275] on div at bounding box center [707, 353] width 1415 height 706
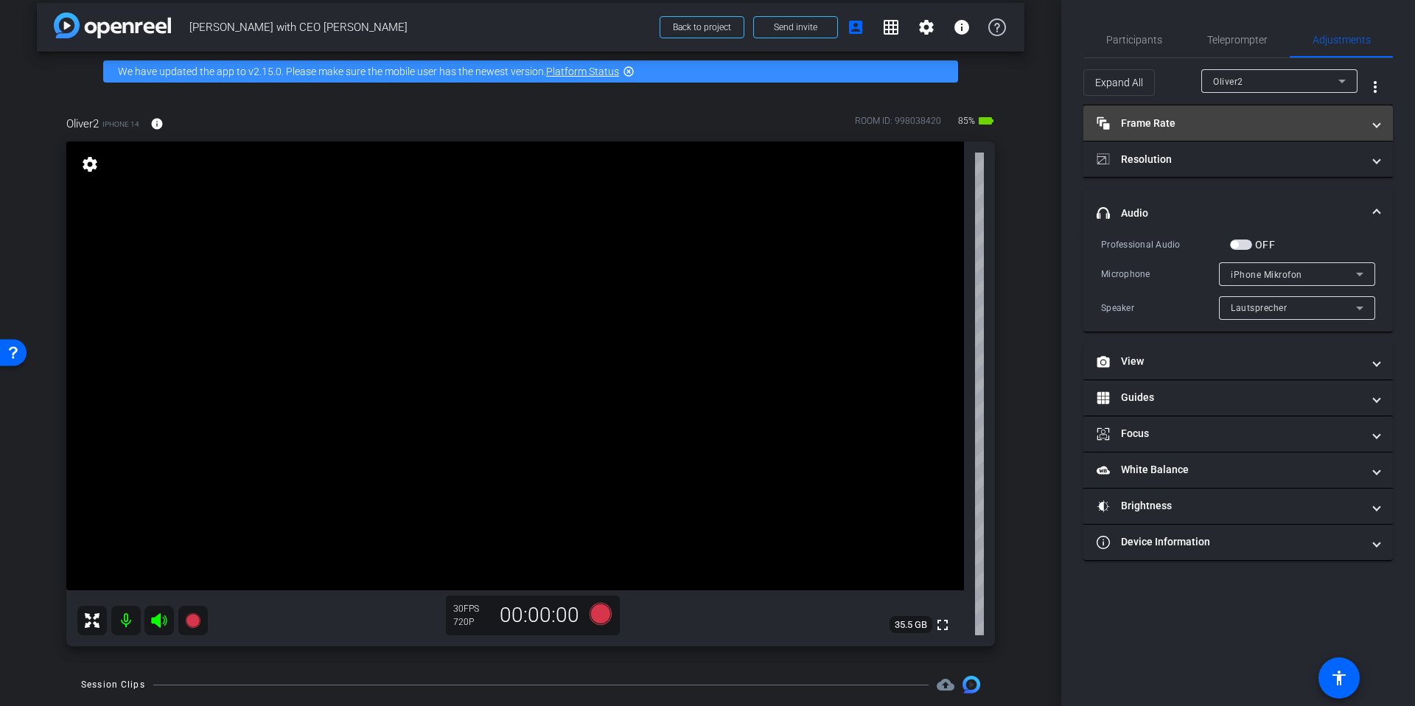
click at [1184, 131] on mat-expansion-panel-header "Frame Rate Frame Rate" at bounding box center [1238, 122] width 310 height 35
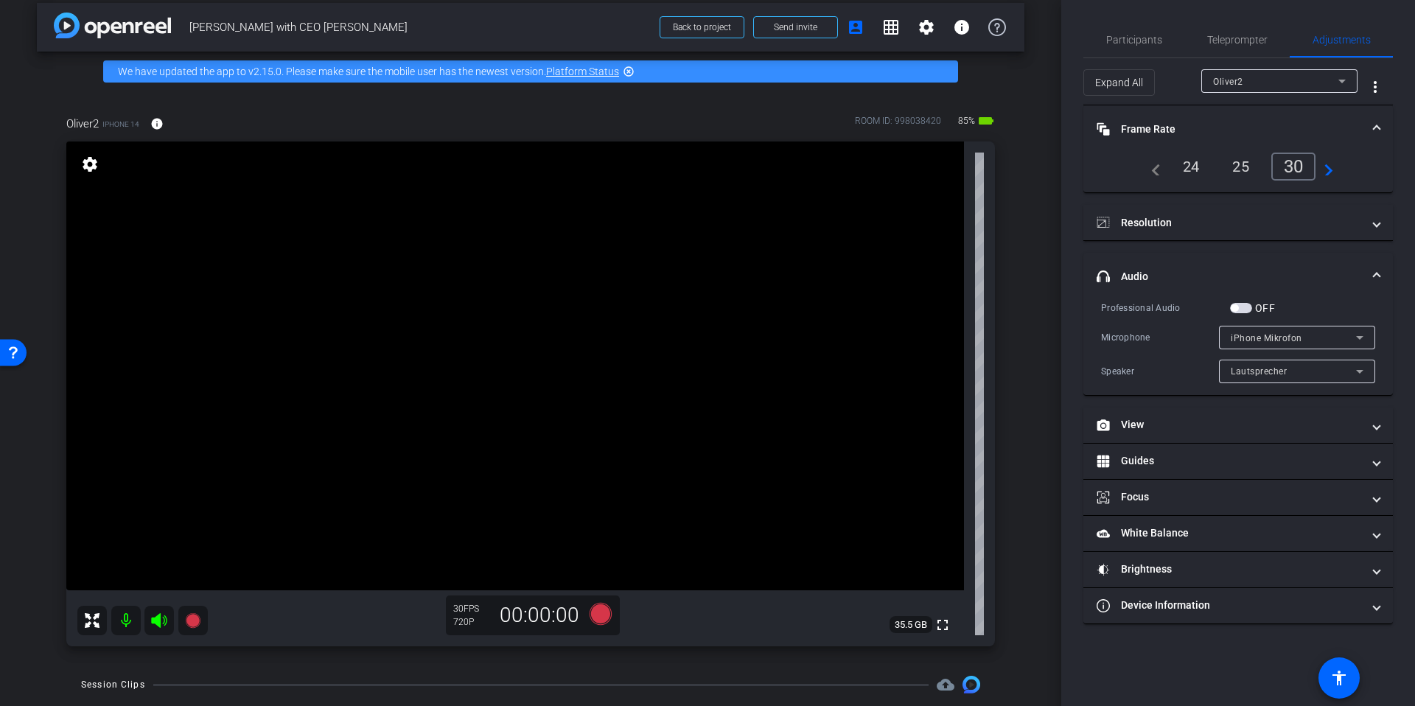
click at [1246, 172] on div "25" at bounding box center [1240, 166] width 39 height 25
click at [1237, 223] on mat-panel-title "Resolution" at bounding box center [1229, 222] width 265 height 15
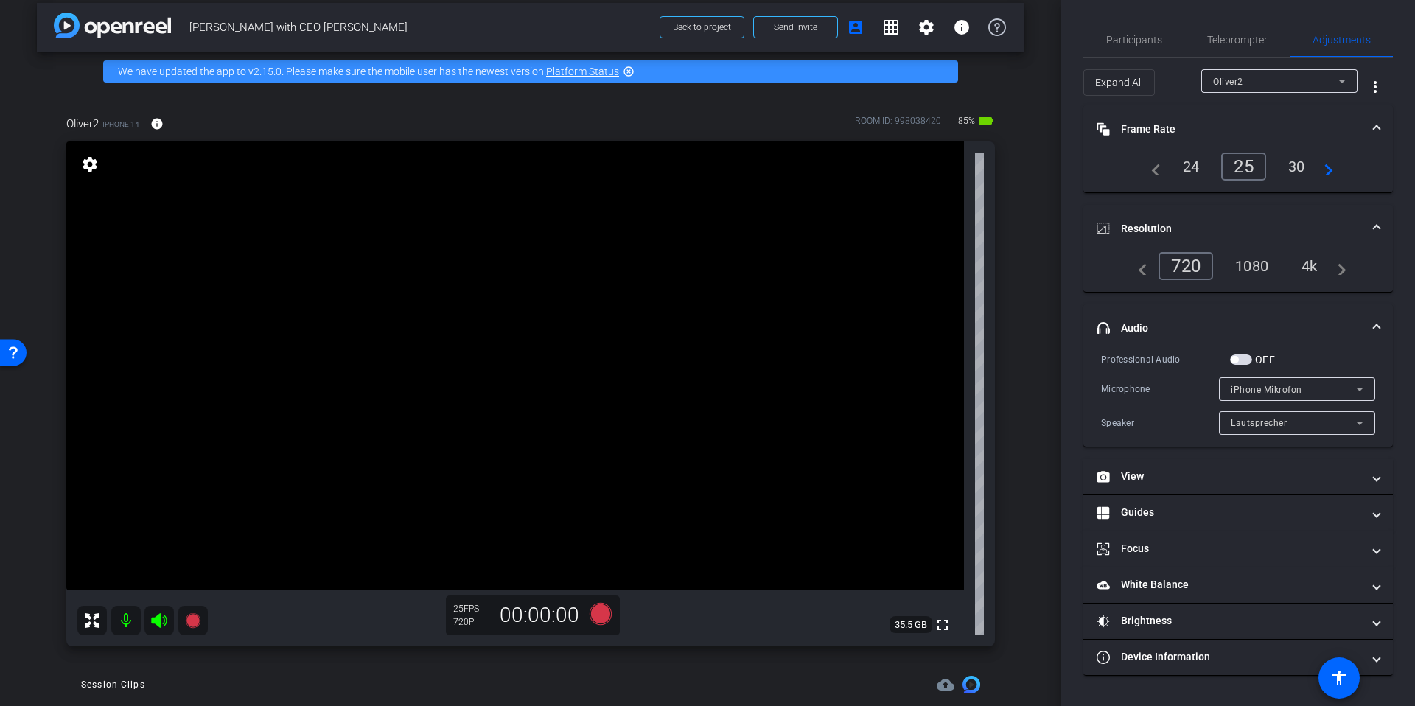
click at [1309, 263] on div "4k" at bounding box center [1309, 266] width 38 height 25
click at [1135, 31] on span "Participants" at bounding box center [1134, 39] width 56 height 35
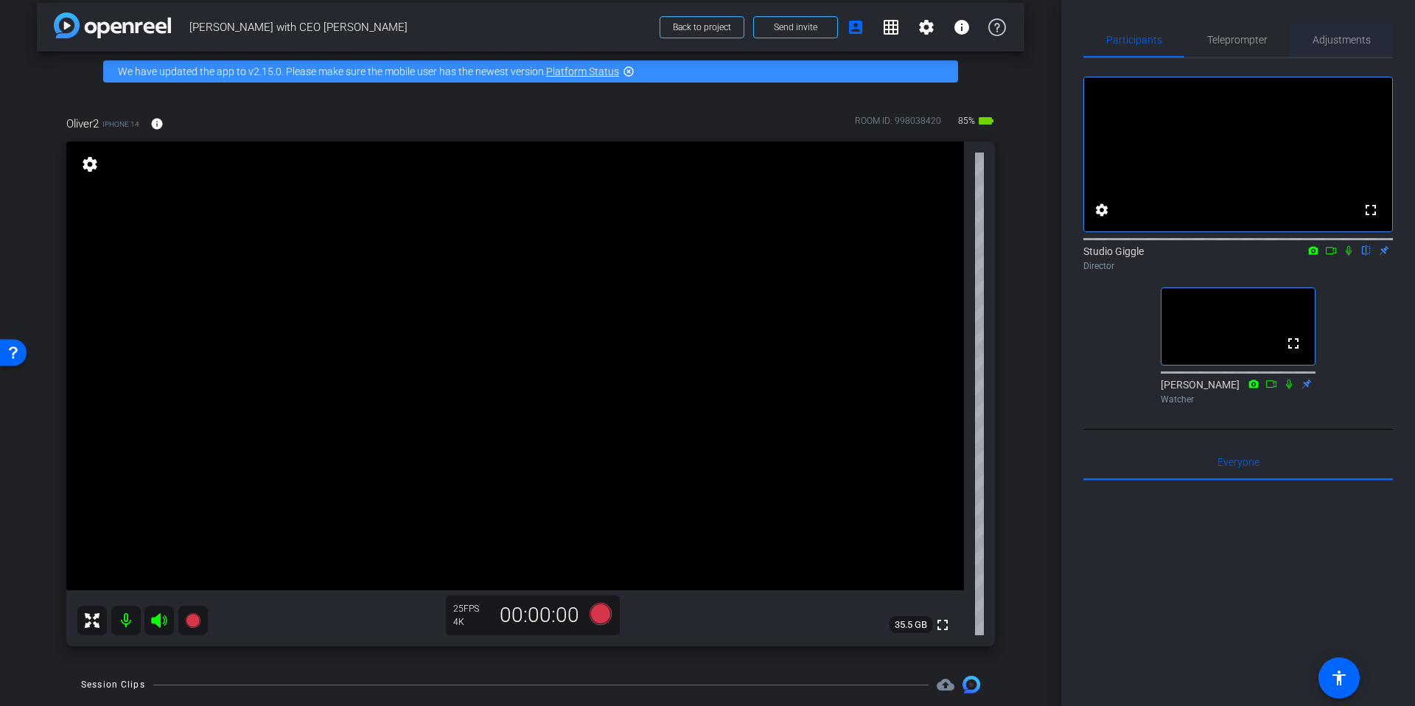
click at [1354, 40] on span "Adjustments" at bounding box center [1342, 40] width 58 height 10
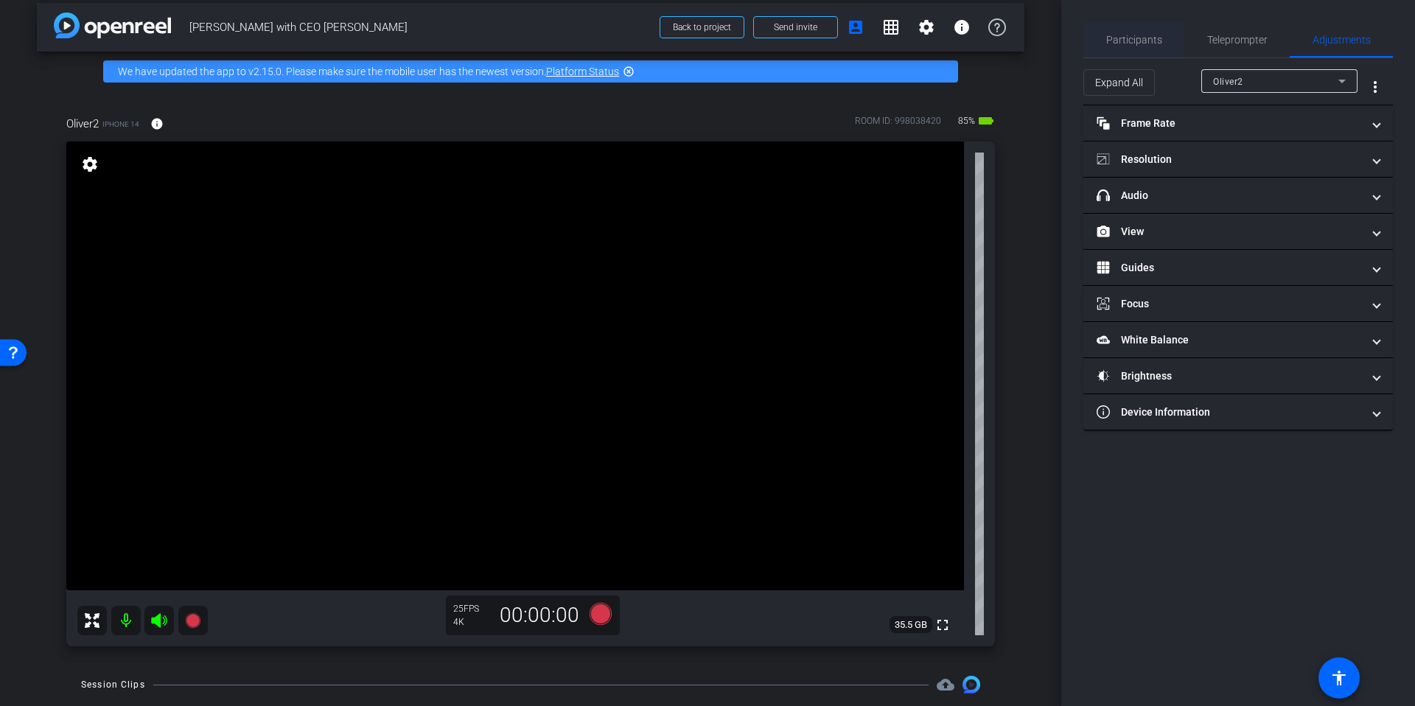
click at [1139, 41] on span "Participants" at bounding box center [1134, 40] width 56 height 10
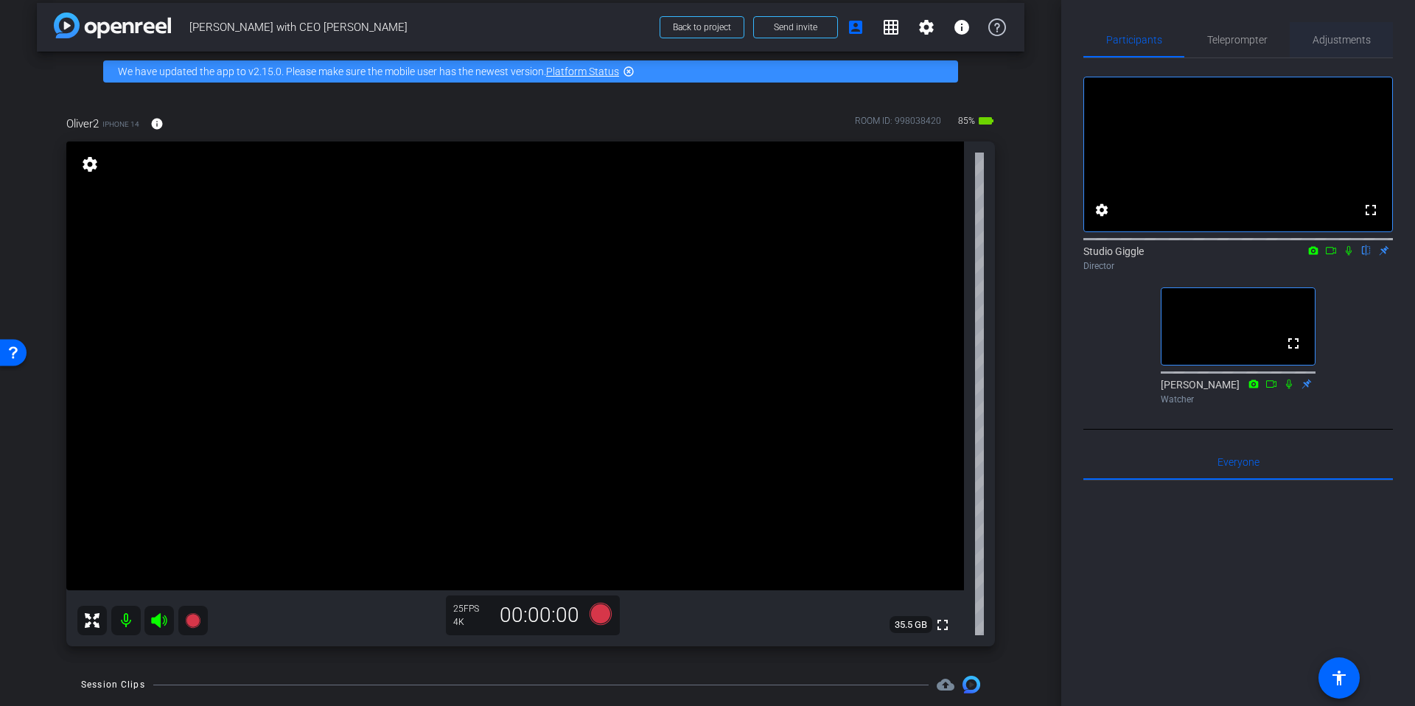
click at [1338, 32] on span "Adjustments" at bounding box center [1342, 39] width 58 height 35
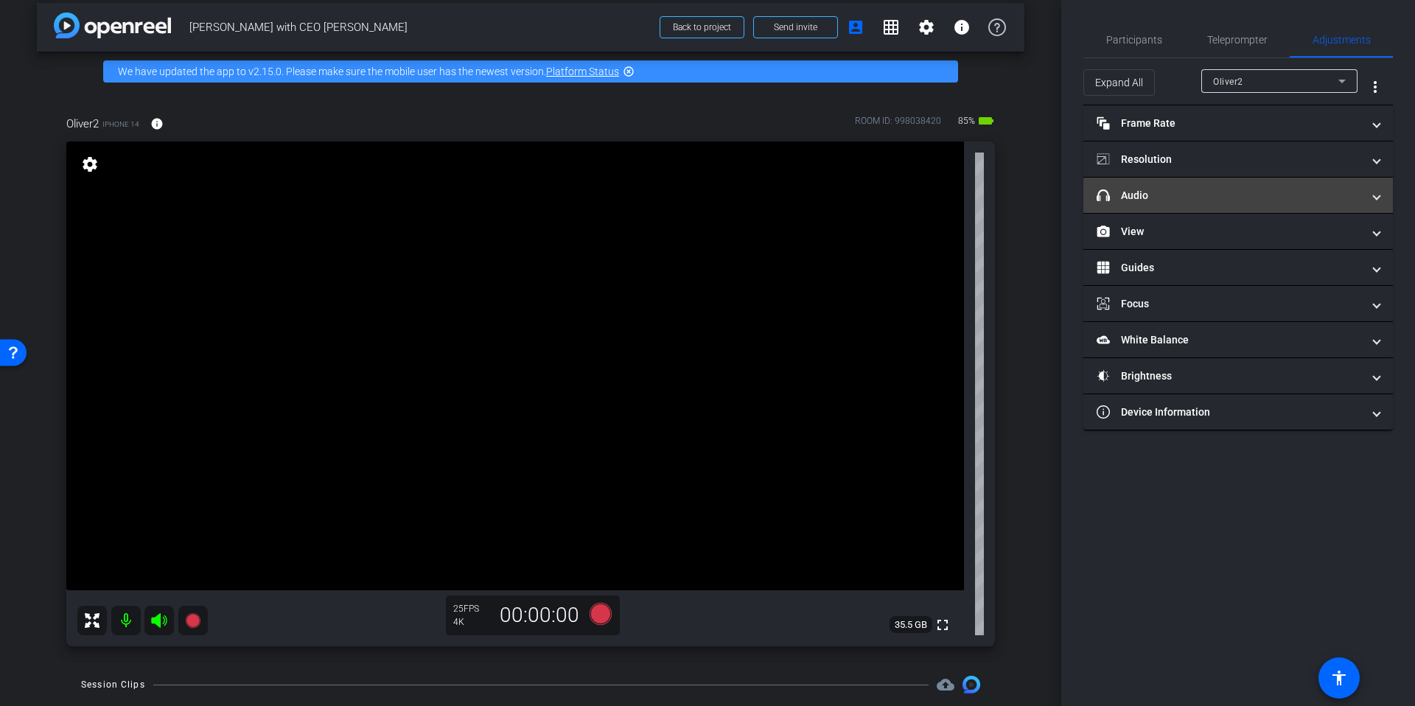
click at [1186, 197] on mat-panel-title "headphone icon Audio" at bounding box center [1229, 195] width 265 height 15
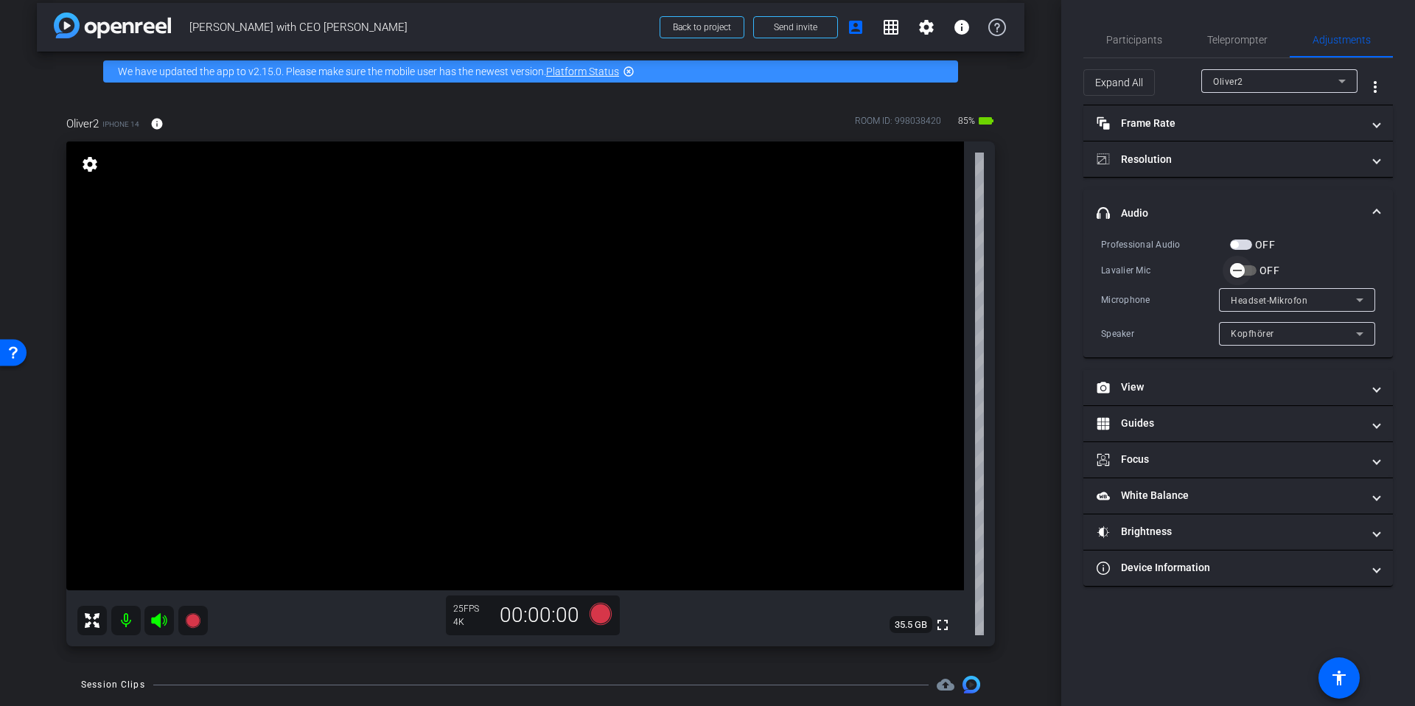
click at [1252, 266] on span "button" at bounding box center [1237, 270] width 29 height 29
click at [1251, 268] on span "button" at bounding box center [1237, 270] width 29 height 29
click at [606, 618] on icon at bounding box center [601, 614] width 22 height 22
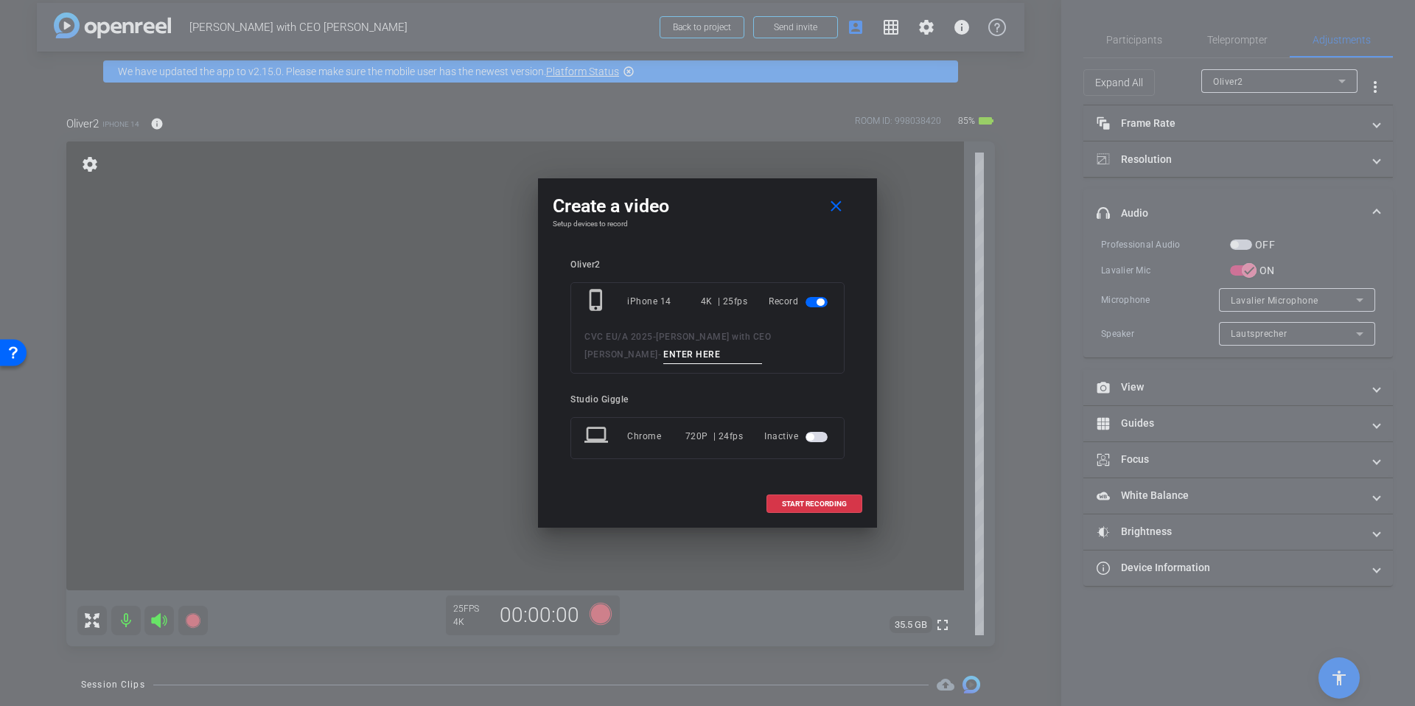
click at [663, 357] on input at bounding box center [712, 355] width 99 height 18
type input "test 1"
click at [793, 503] on span "START RECORDING" at bounding box center [814, 503] width 65 height 7
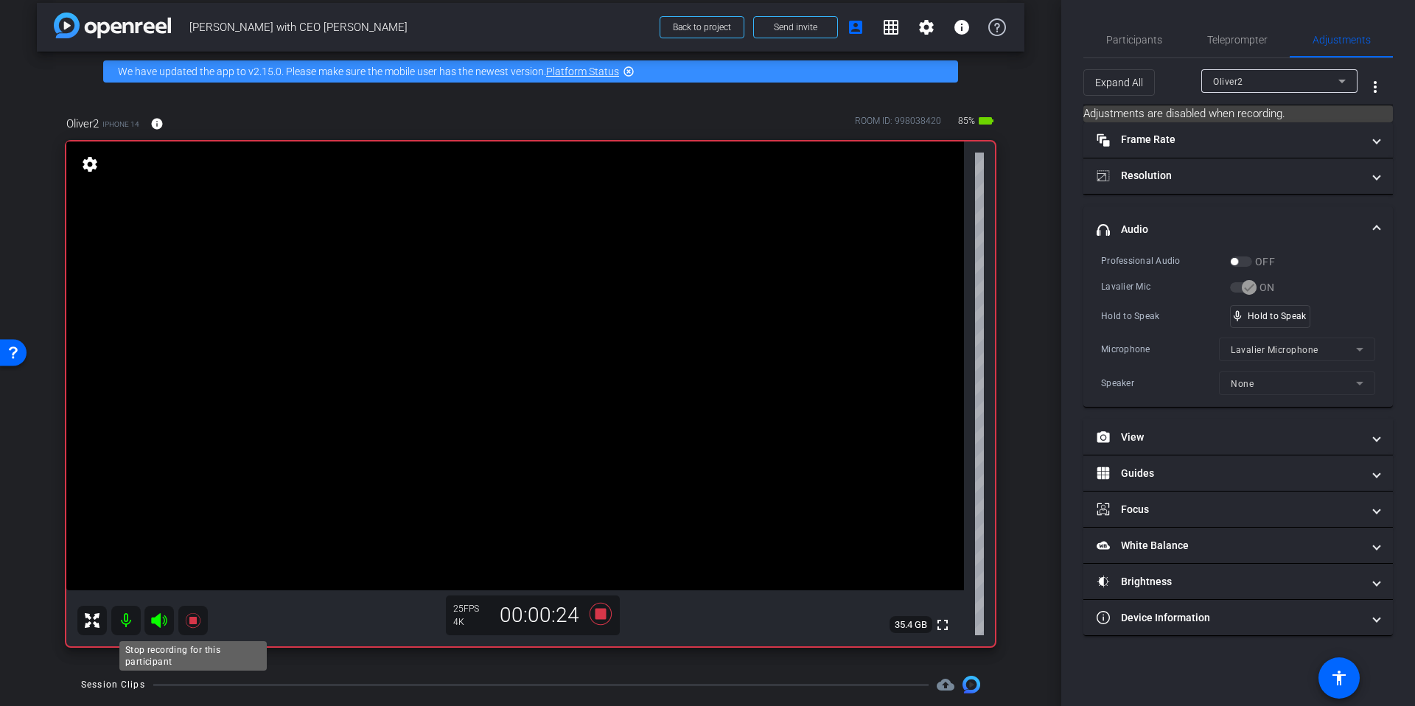
click at [195, 624] on icon at bounding box center [192, 620] width 15 height 15
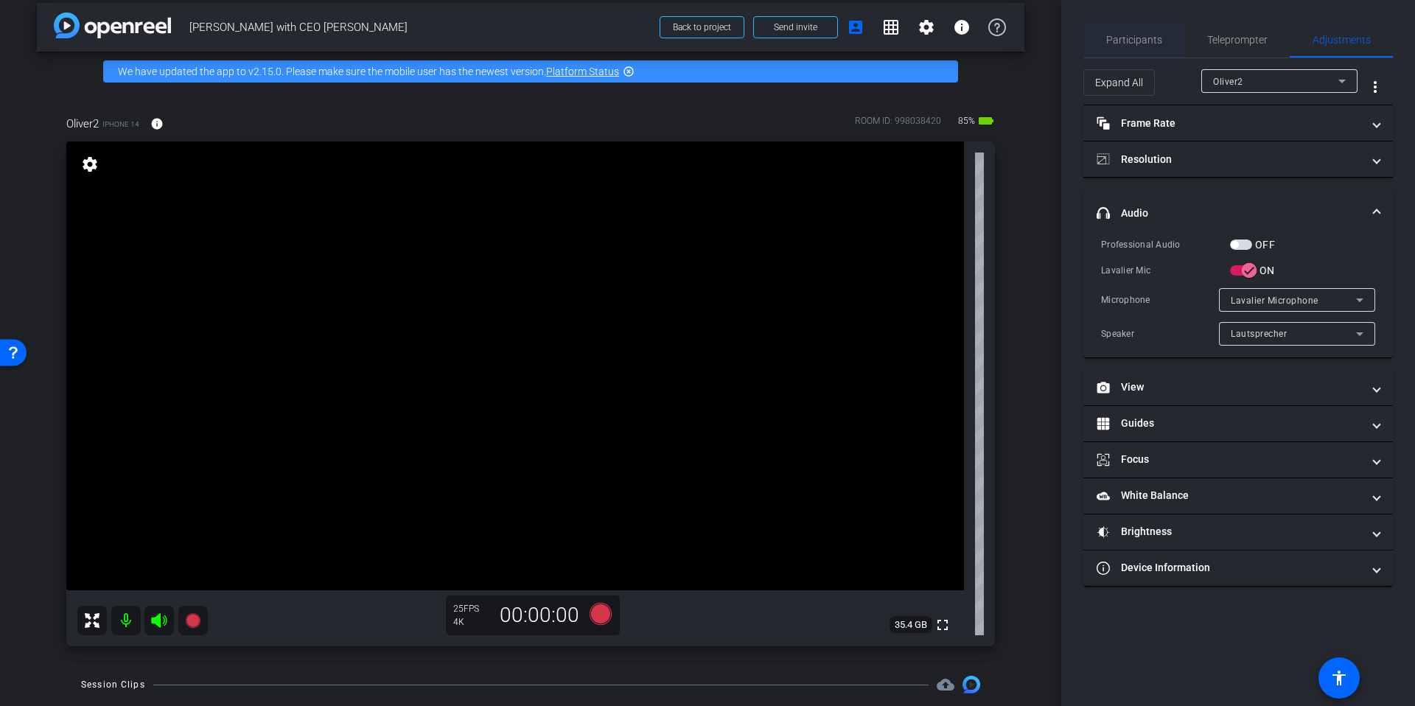
click at [1140, 41] on span "Participants" at bounding box center [1134, 40] width 56 height 10
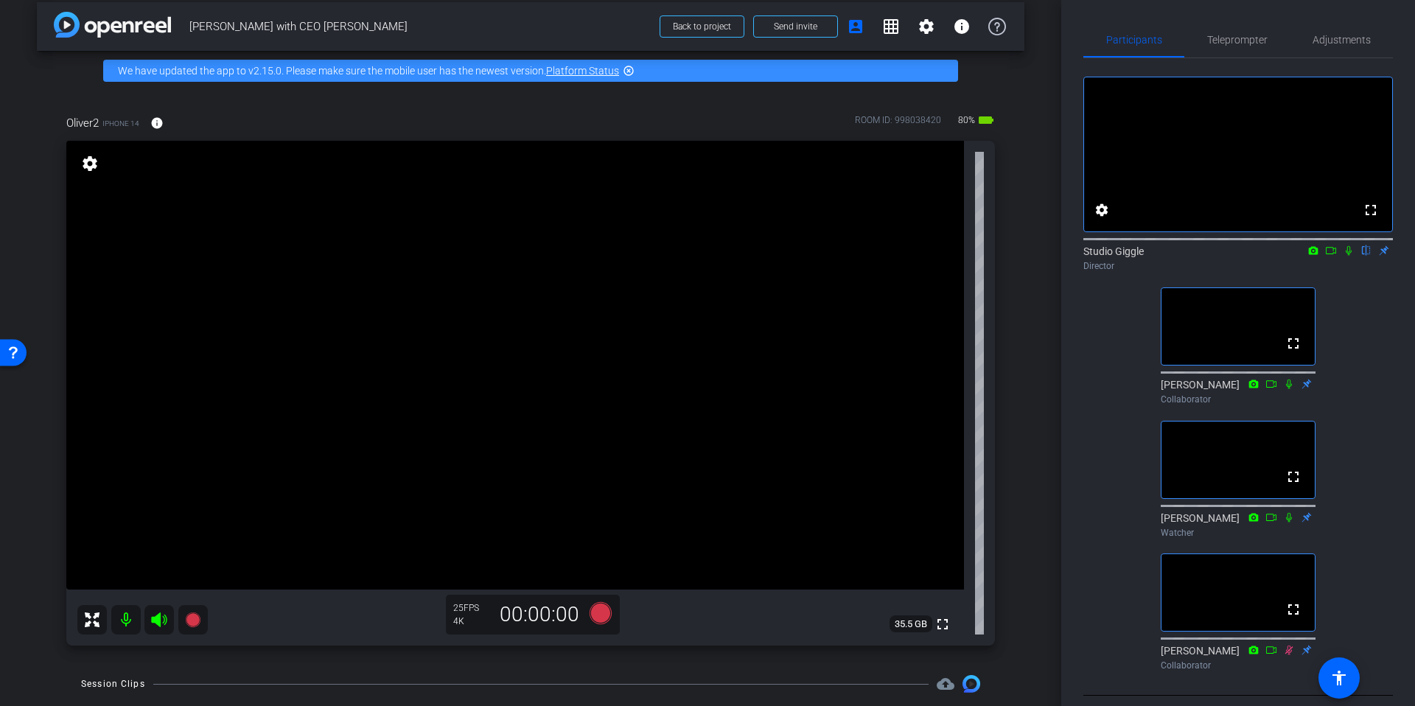
scroll to position [0, 0]
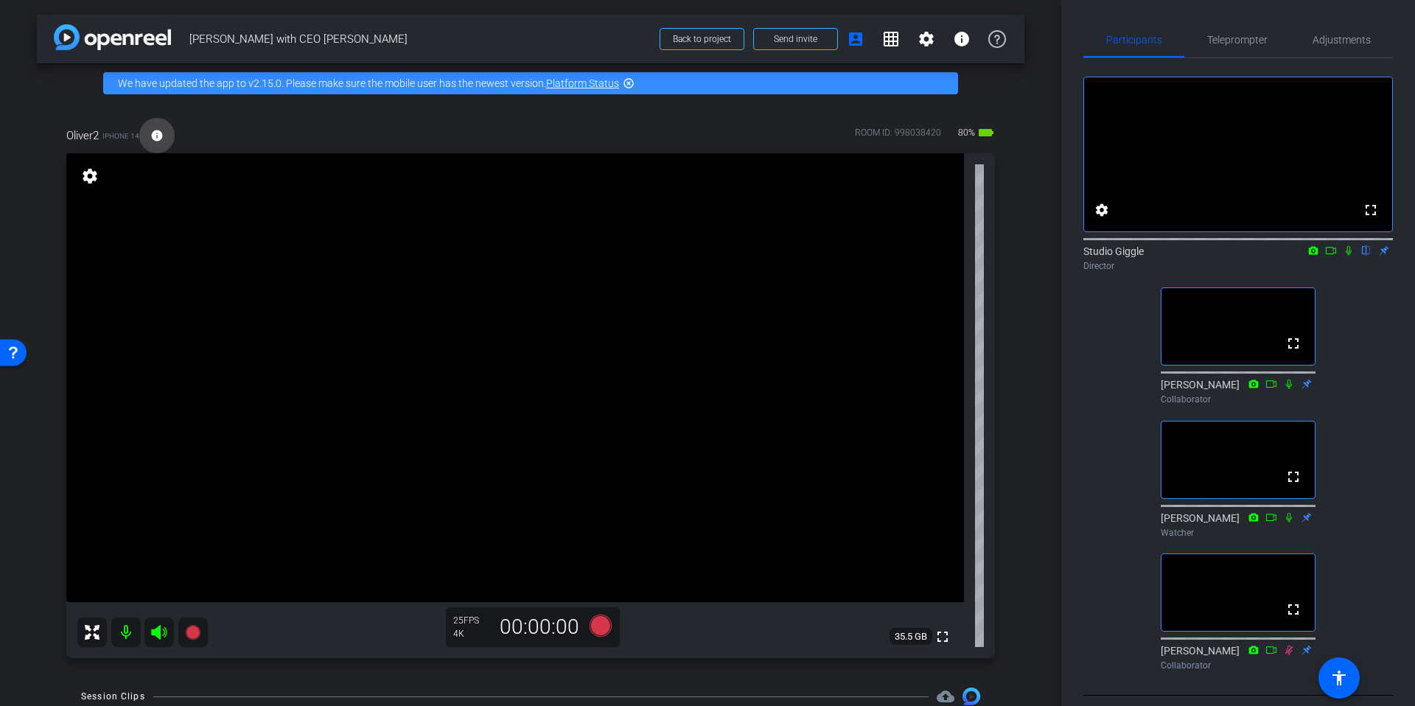
click at [159, 131] on mat-icon "info" at bounding box center [156, 135] width 13 height 13
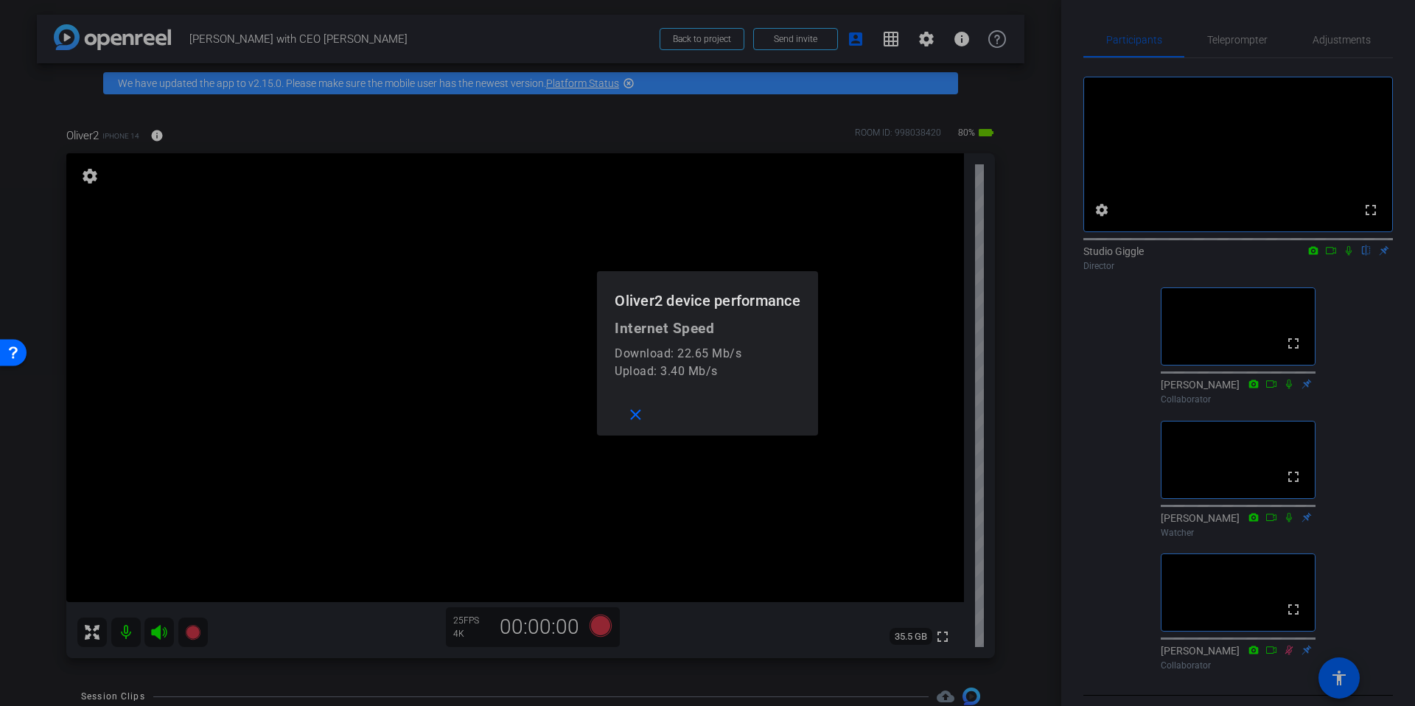
click at [159, 131] on div at bounding box center [707, 353] width 1415 height 706
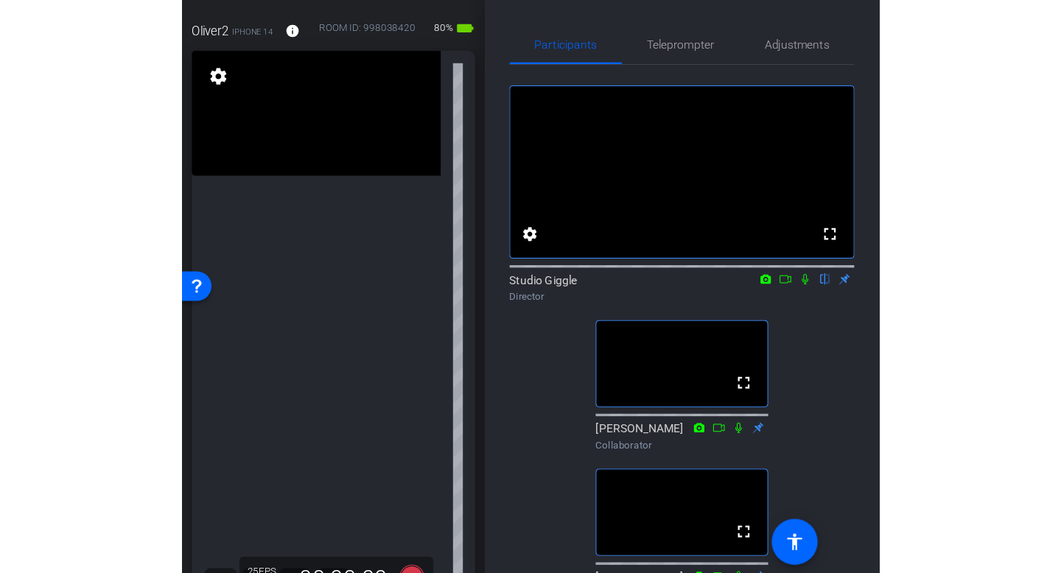
scroll to position [8, 0]
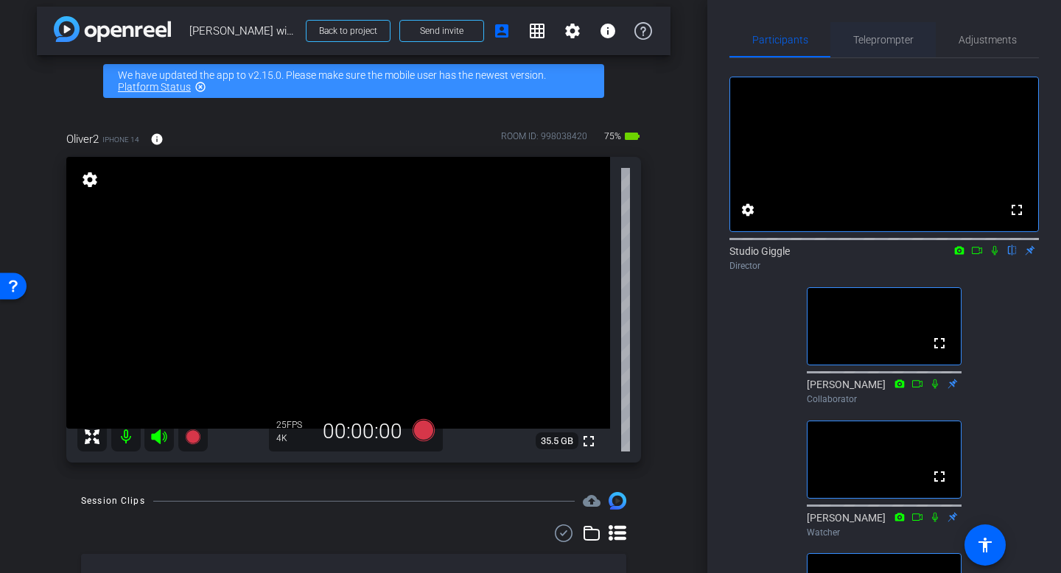
click at [863, 43] on span "Teleprompter" at bounding box center [883, 40] width 60 height 10
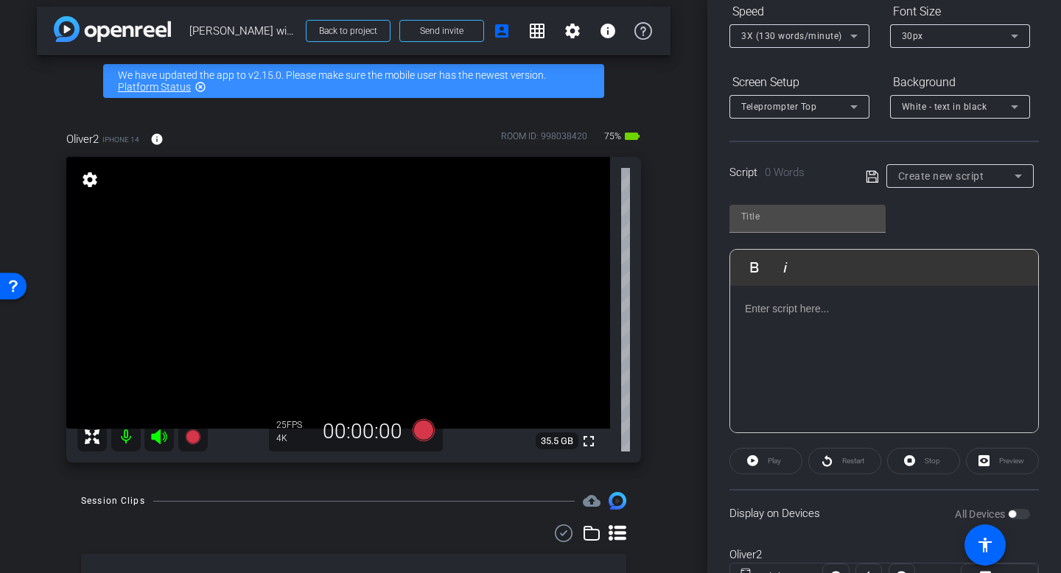
scroll to position [168, 0]
click at [951, 176] on span "Create new script" at bounding box center [941, 176] width 86 height 12
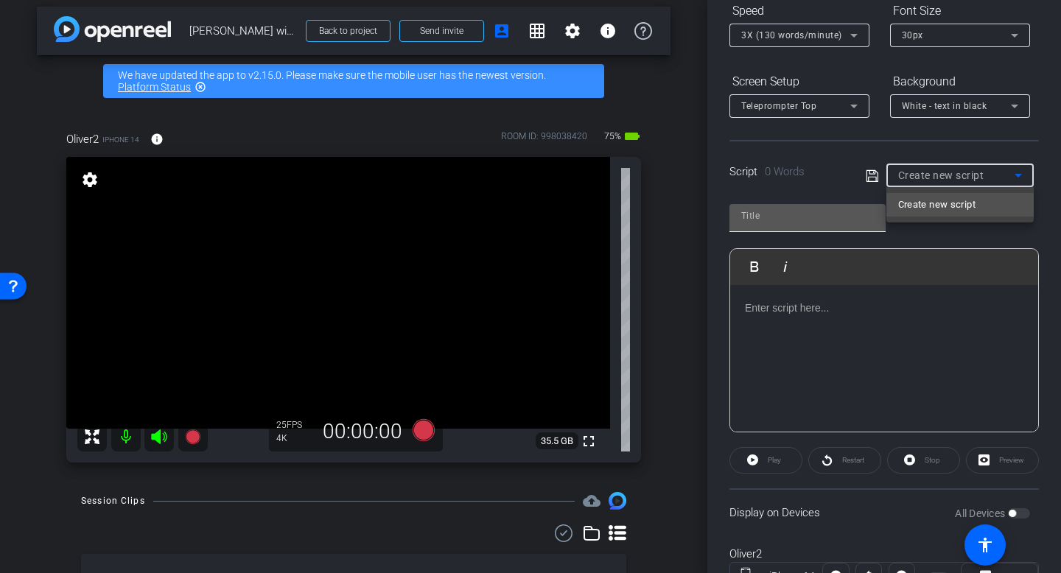
click at [819, 220] on div at bounding box center [530, 286] width 1061 height 573
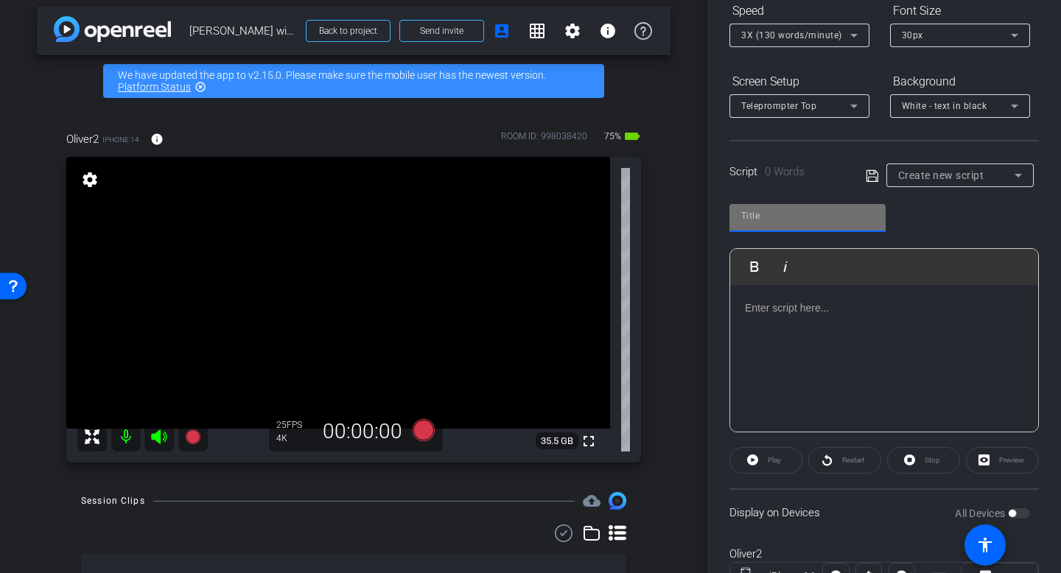
click at [772, 218] on input "text" at bounding box center [807, 216] width 133 height 18
type input "hello"
click at [800, 338] on div at bounding box center [884, 358] width 308 height 147
copy p "hello this is a script"
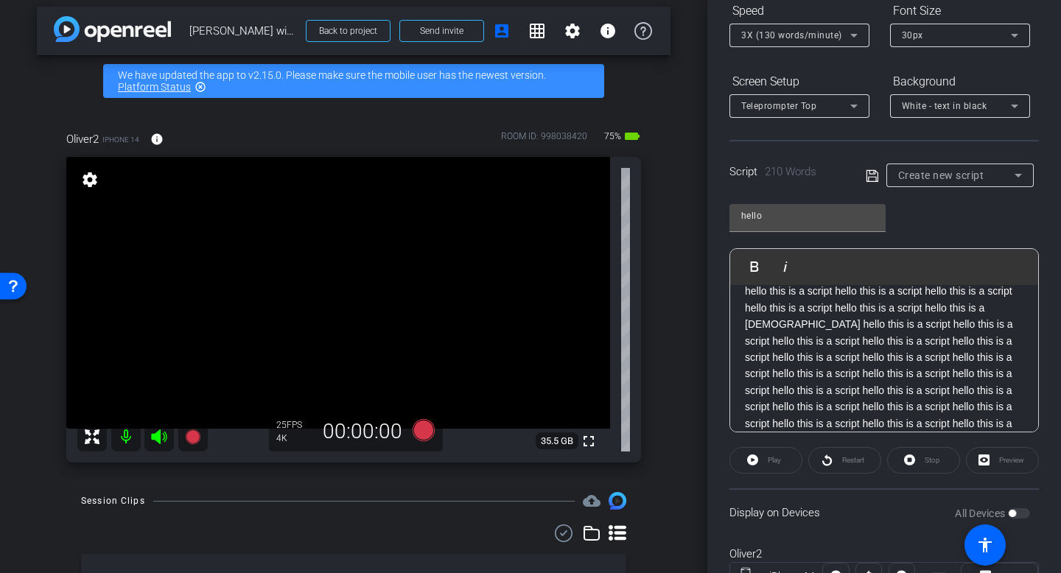
scroll to position [115, 0]
click at [869, 175] on icon at bounding box center [872, 176] width 13 height 18
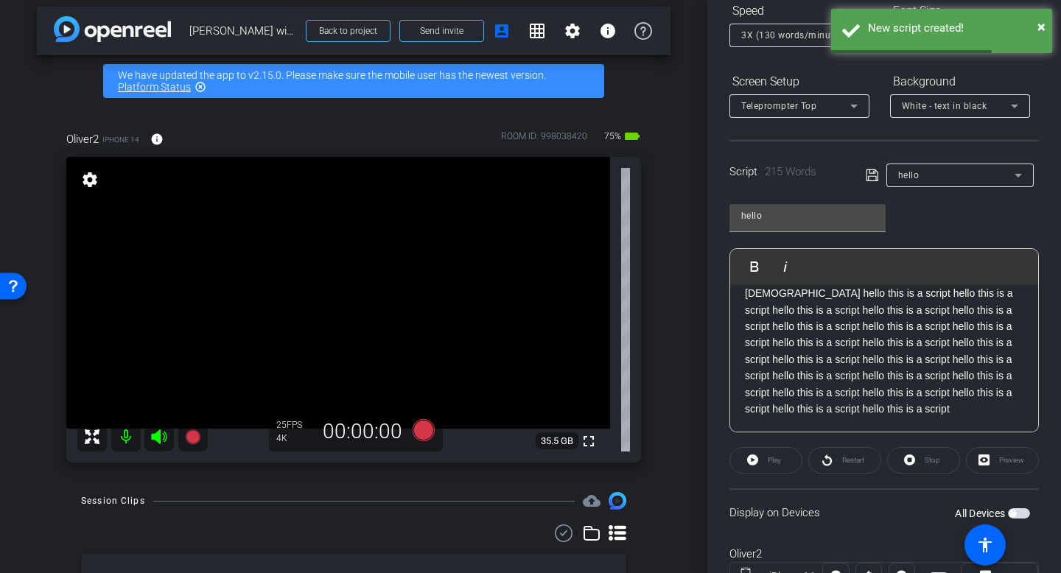
scroll to position [232, 0]
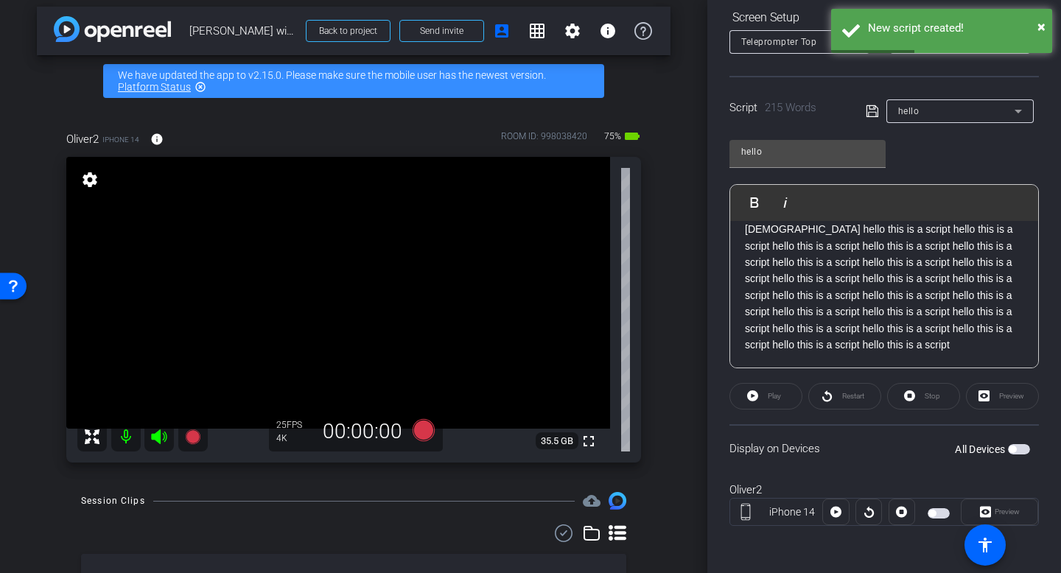
click at [940, 517] on span "button" at bounding box center [939, 514] width 22 height 10
click at [774, 401] on span "Play" at bounding box center [772, 396] width 17 height 21
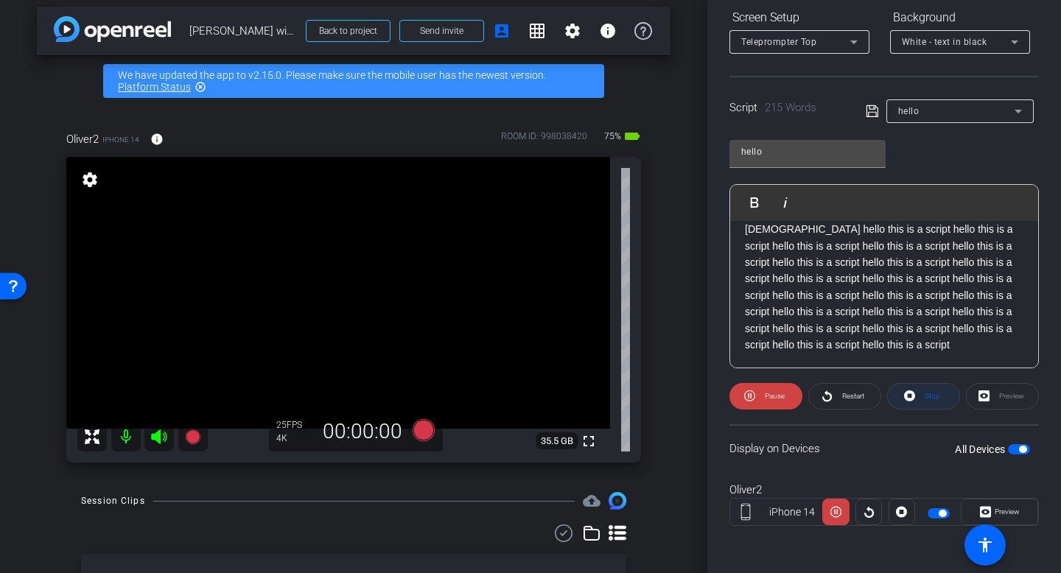
click at [915, 395] on icon at bounding box center [909, 396] width 11 height 11
click at [942, 512] on span "button" at bounding box center [942, 513] width 7 height 7
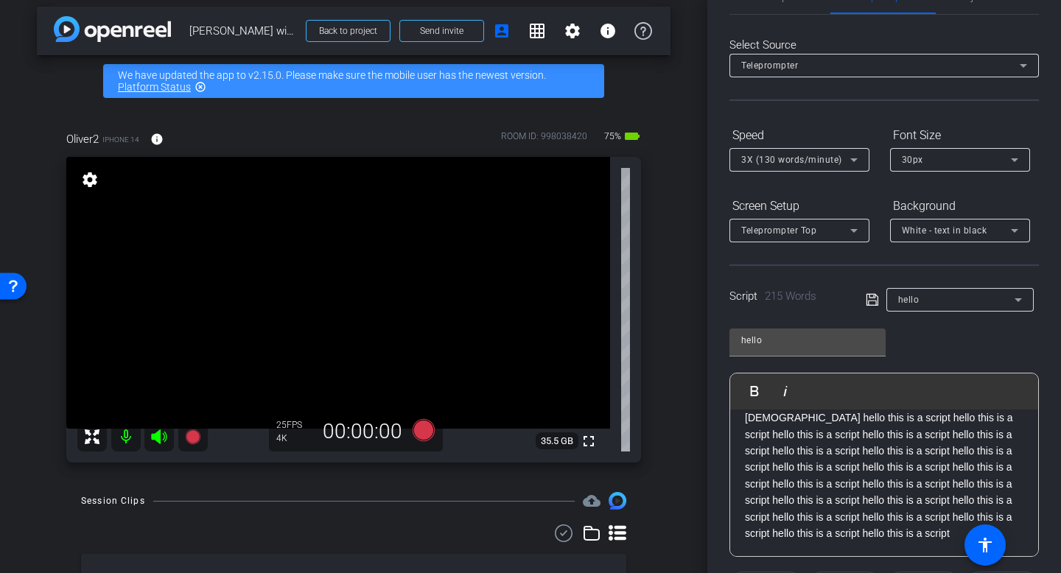
scroll to position [0, 0]
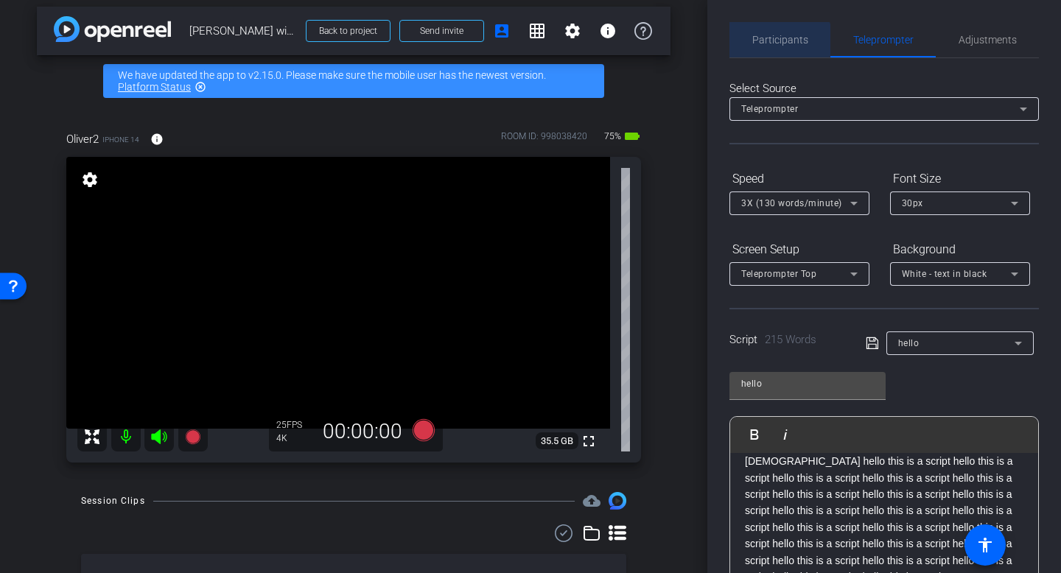
click at [775, 49] on span "Participants" at bounding box center [780, 39] width 56 height 35
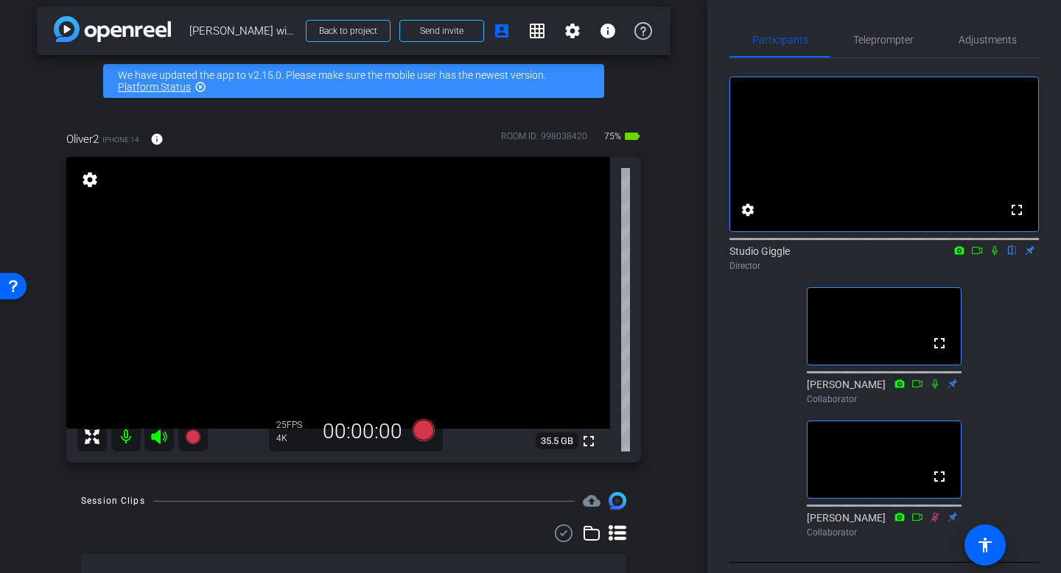
click at [982, 254] on icon at bounding box center [977, 250] width 10 height 7
click at [1010, 256] on icon at bounding box center [1013, 250] width 12 height 10
click at [1010, 256] on icon at bounding box center [1013, 251] width 8 height 10
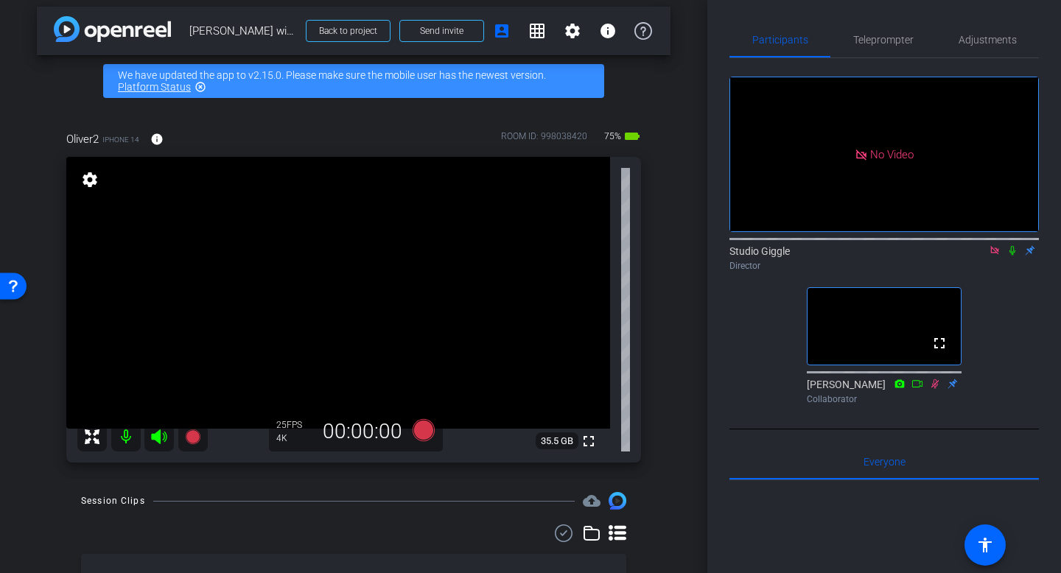
click at [1010, 256] on icon at bounding box center [1013, 250] width 12 height 10
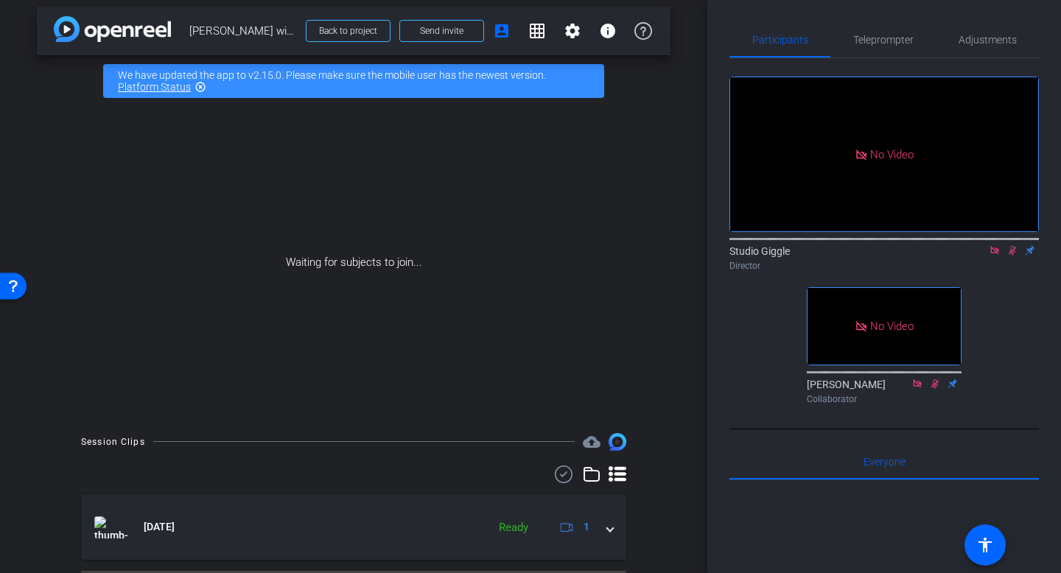
click at [1012, 256] on icon at bounding box center [1013, 250] width 12 height 10
click at [996, 256] on icon at bounding box center [995, 250] width 12 height 10
